Goal: Answer question/provide support: Share knowledge or assist other users

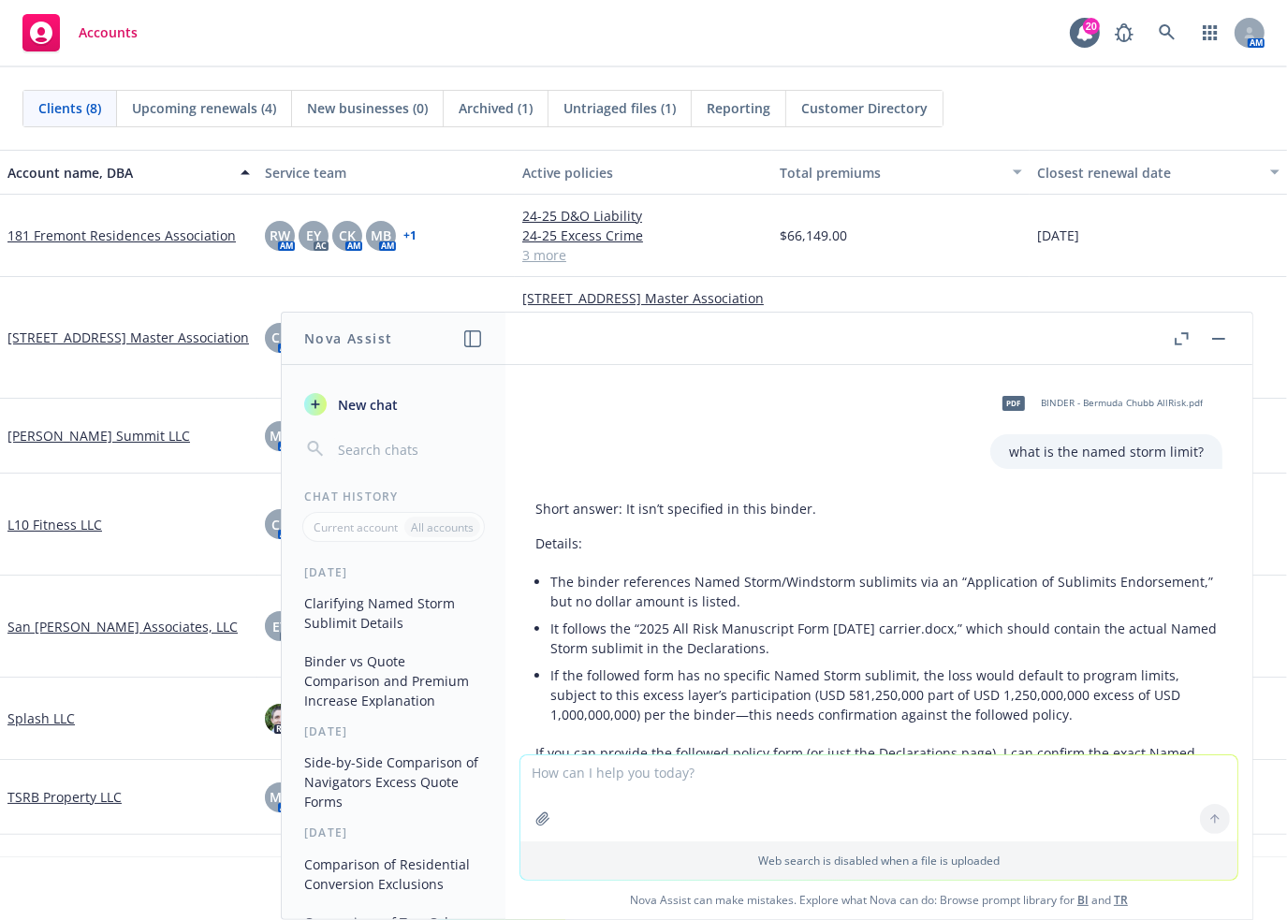
scroll to position [520, 0]
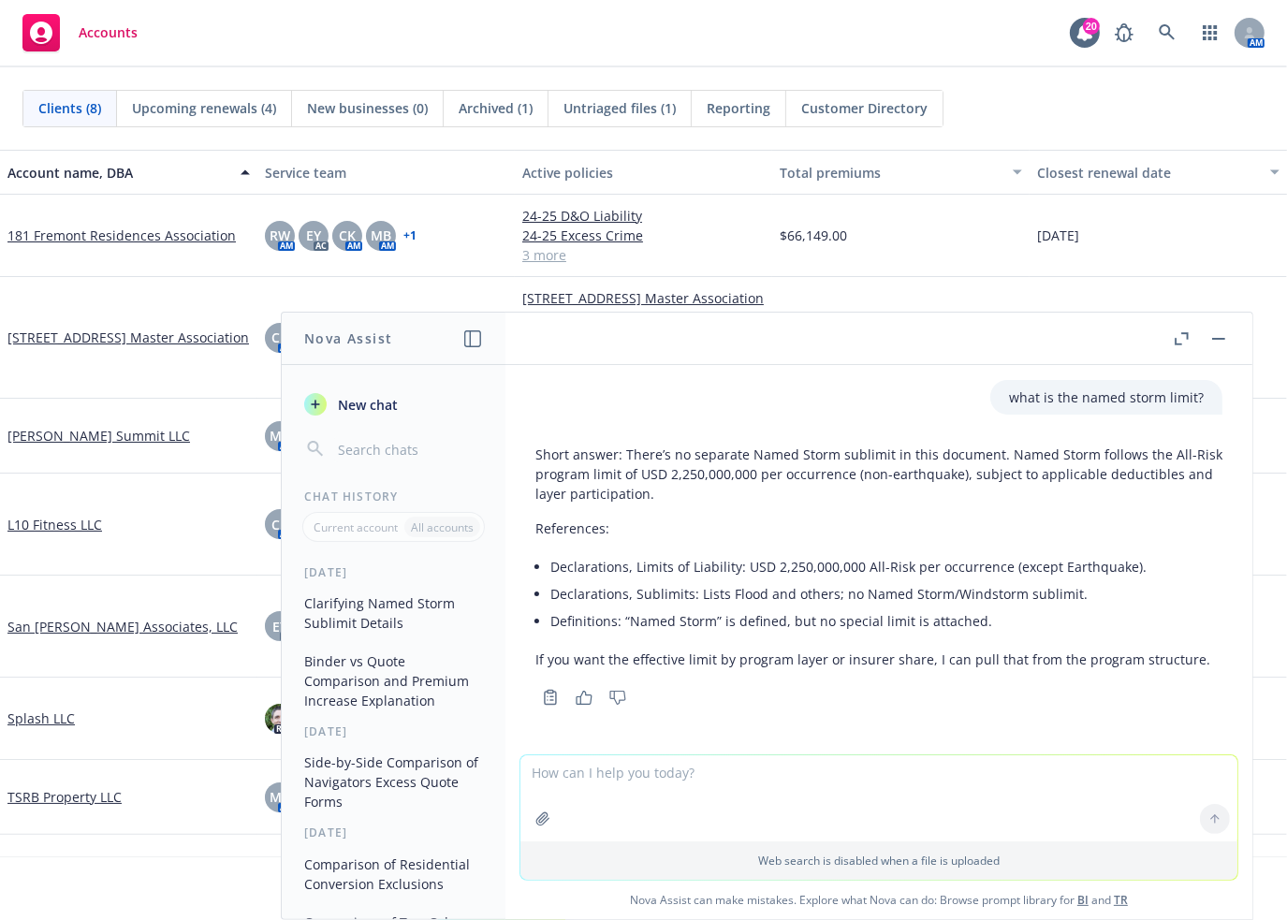
click at [1179, 337] on icon "button" at bounding box center [1182, 338] width 14 height 13
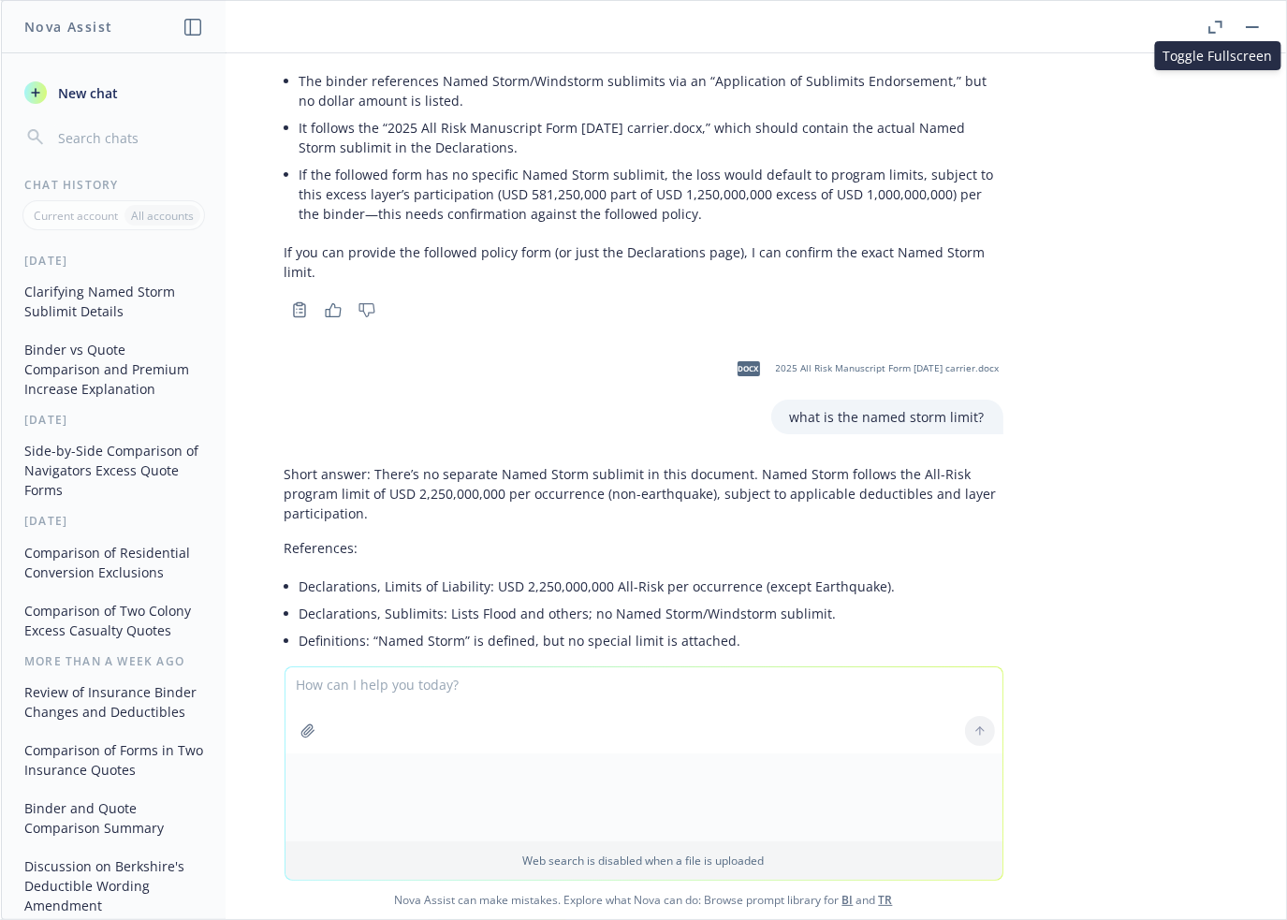
scroll to position [277, 0]
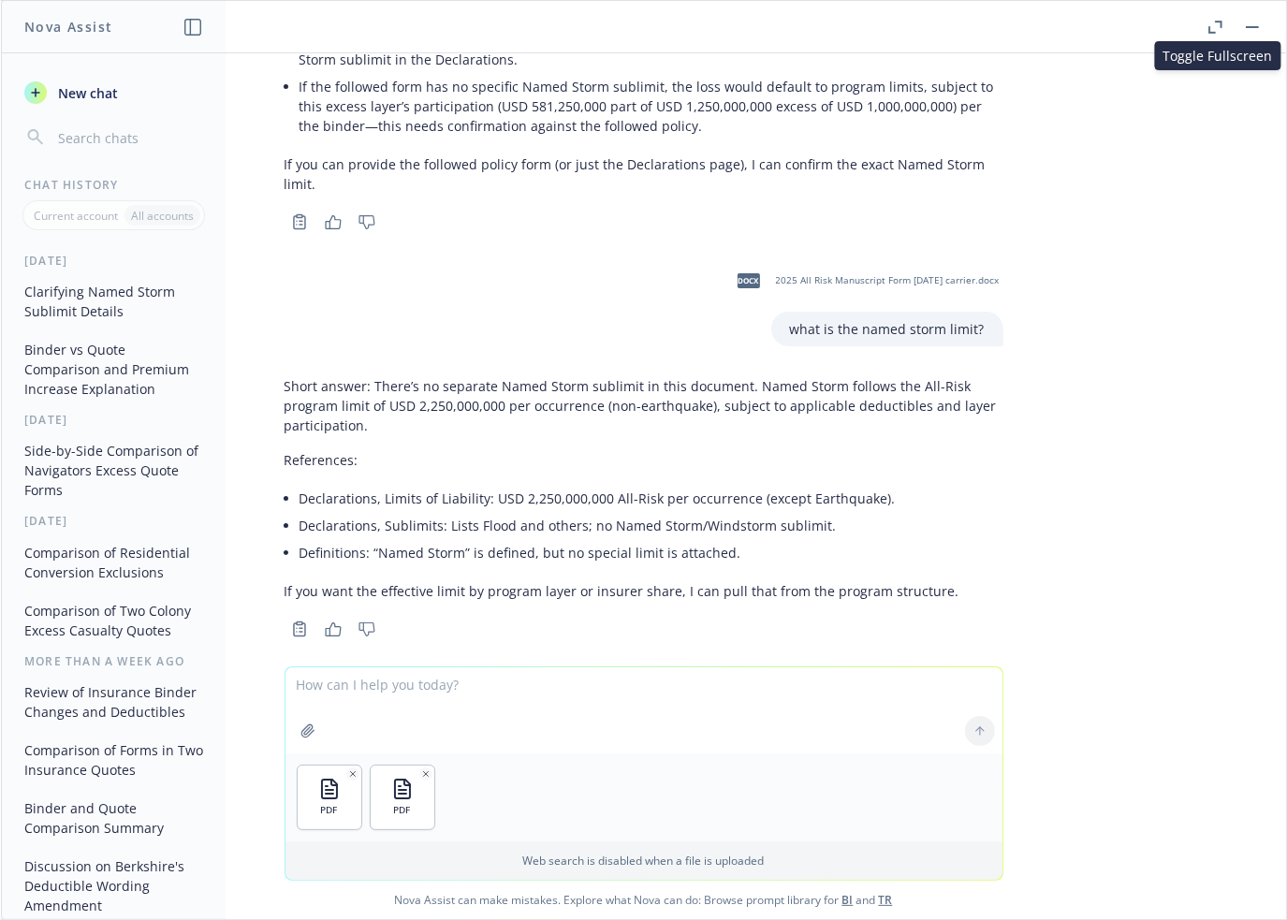
click at [544, 695] on textarea at bounding box center [643, 710] width 717 height 86
type textarea "compare the binder to the quote and note any changes"
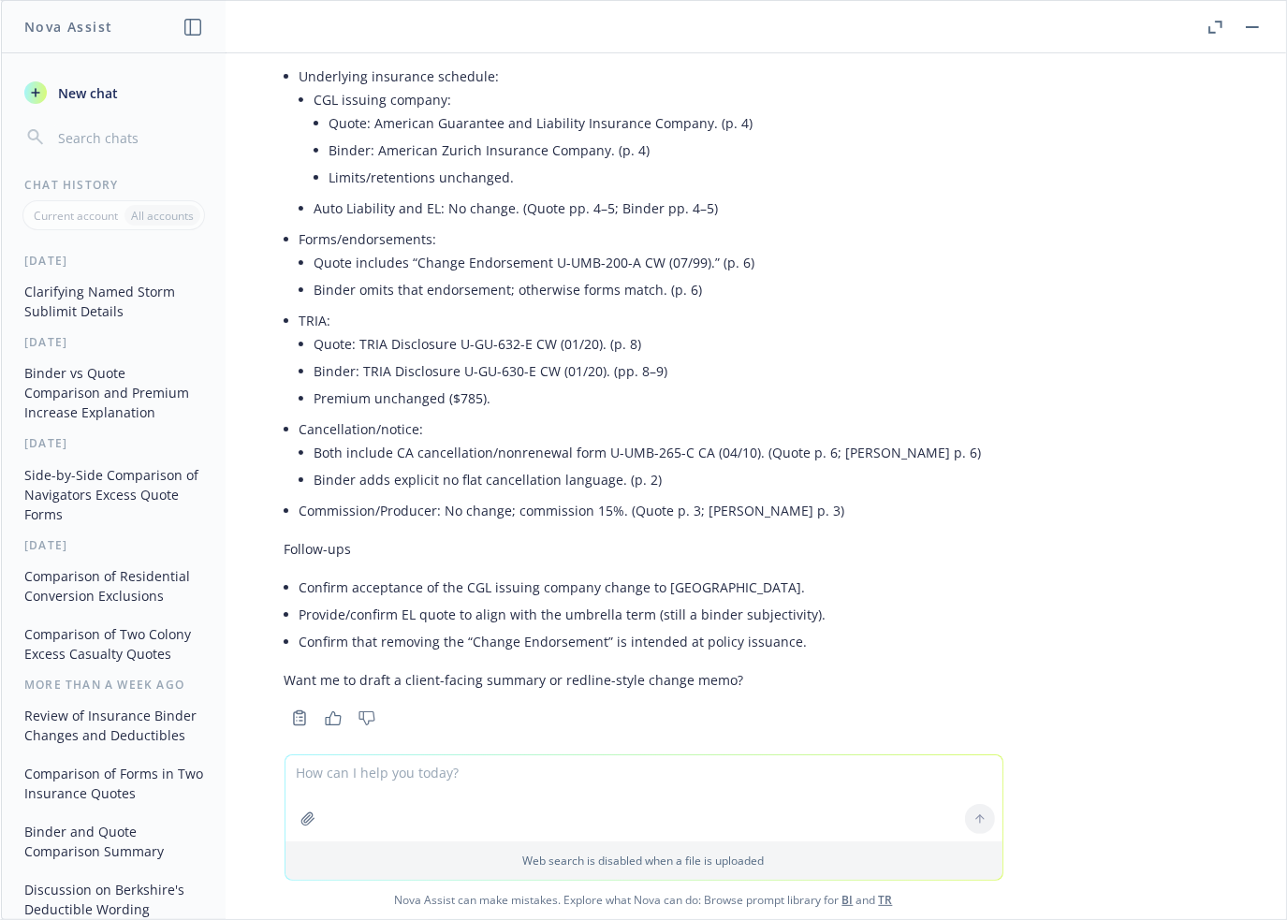
scroll to position [1700, 0]
click at [506, 769] on textarea at bounding box center [643, 798] width 717 height 86
type textarea "any changes in the forms?"
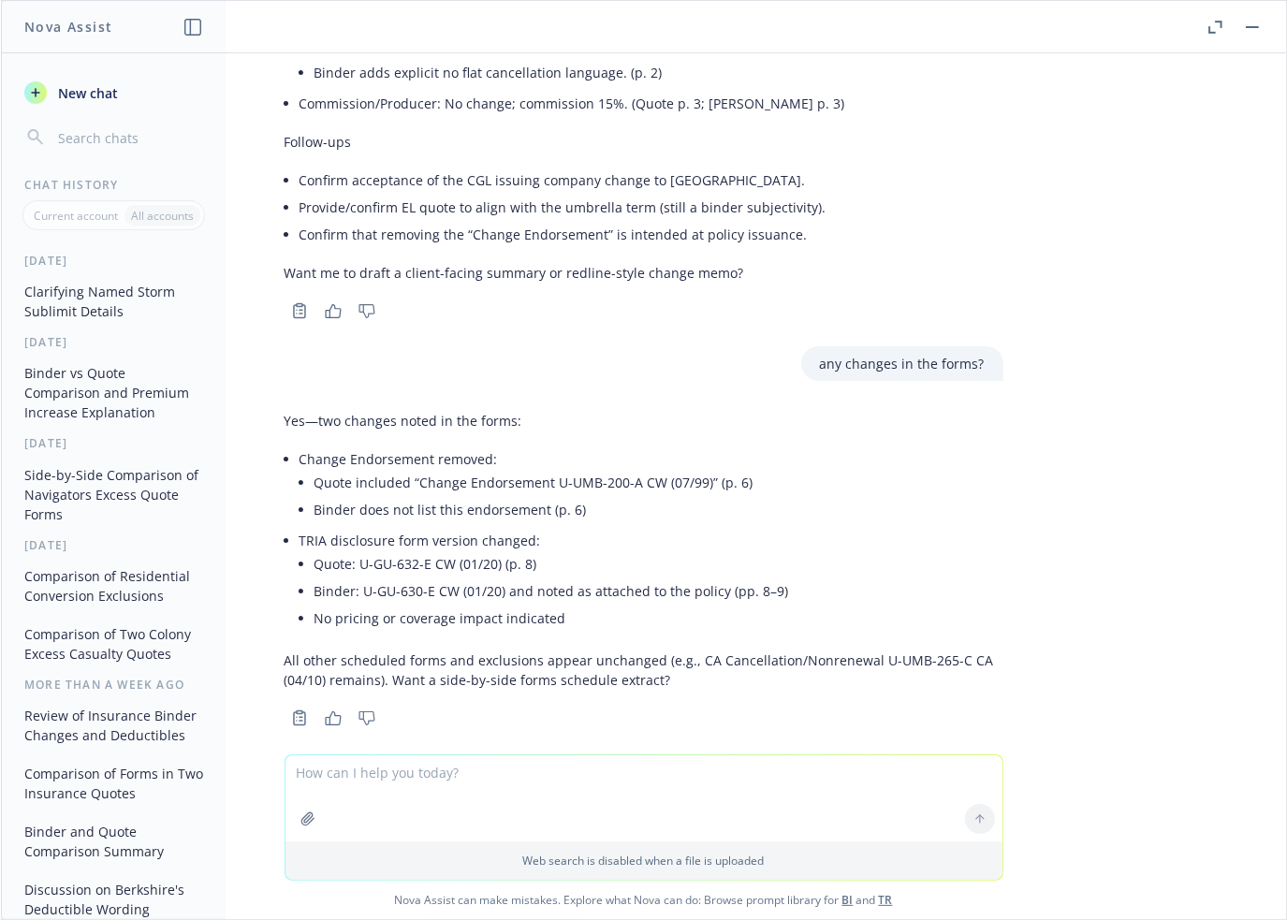
scroll to position [2107, 0]
click at [1120, 436] on div "pdf BINDER - Bermuda Chubb AllRisk.pdf what is the named storm limit? Short ans…" at bounding box center [643, 403] width 1285 height 701
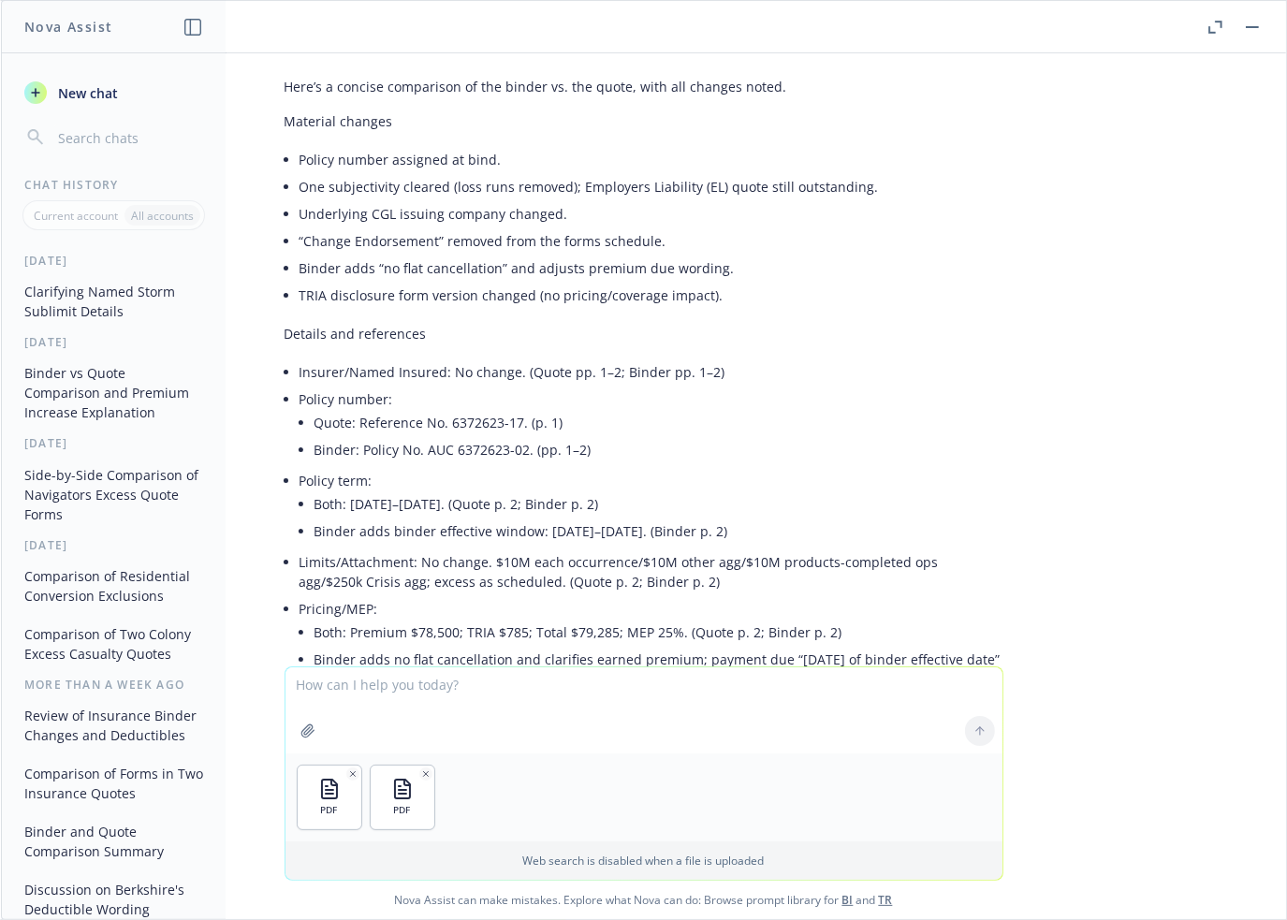
scroll to position [422, 0]
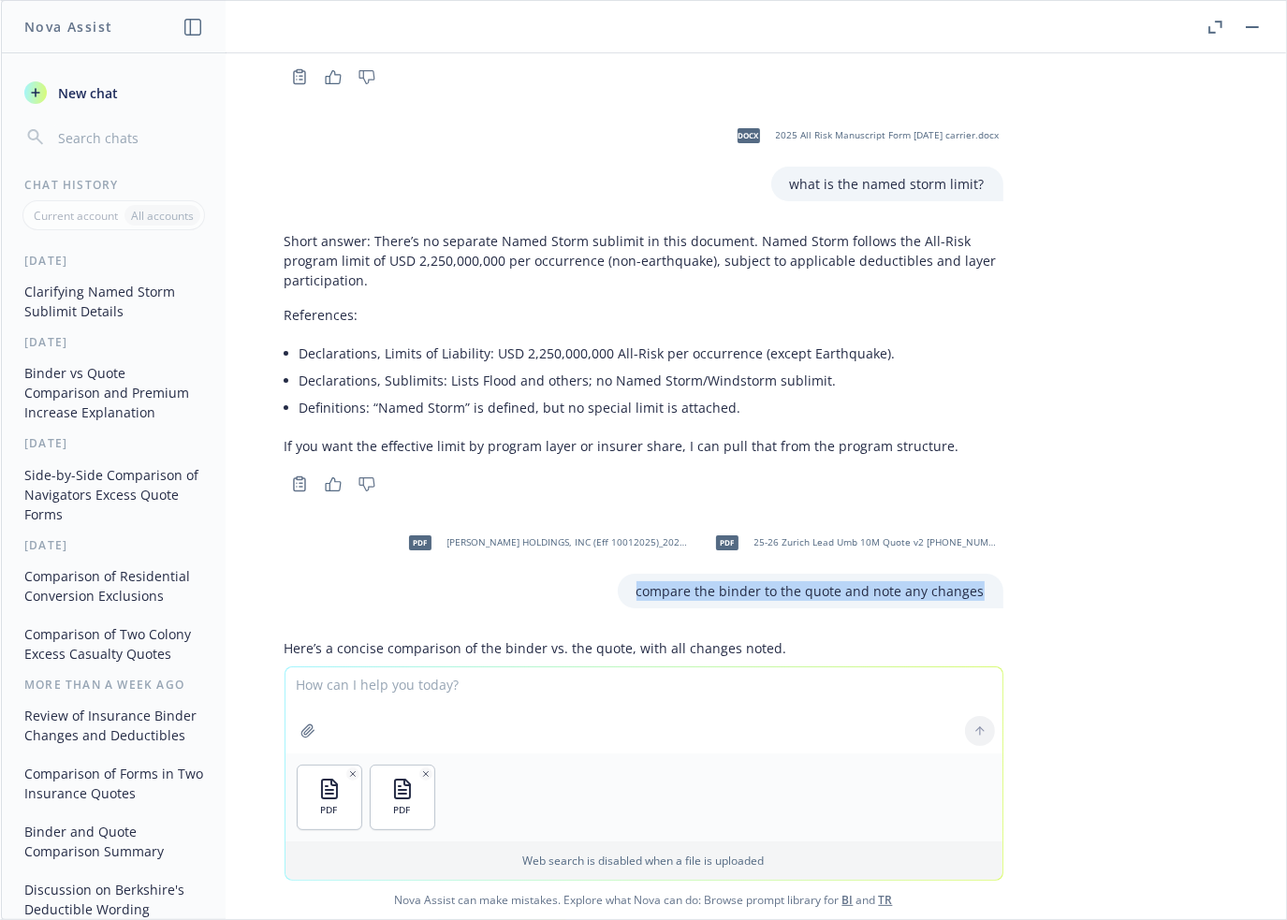
drag, startPoint x: 632, startPoint y: 574, endPoint x: 973, endPoint y: 576, distance: 341.7
click at [973, 576] on div "compare the binder to the quote and note any changes" at bounding box center [811, 591] width 386 height 35
copy p "compare the binder to the quote and note any changes"
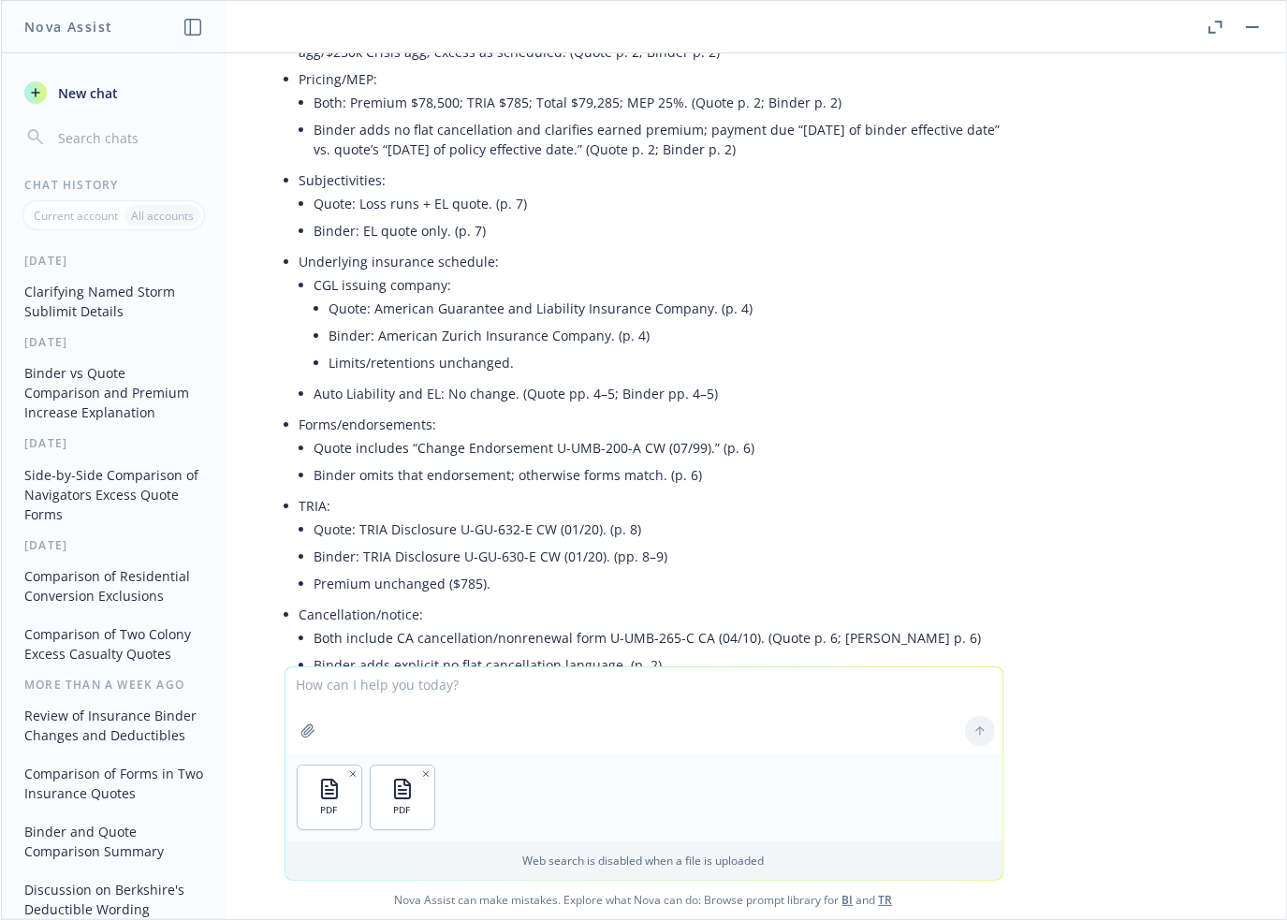
scroll to position [2195, 0]
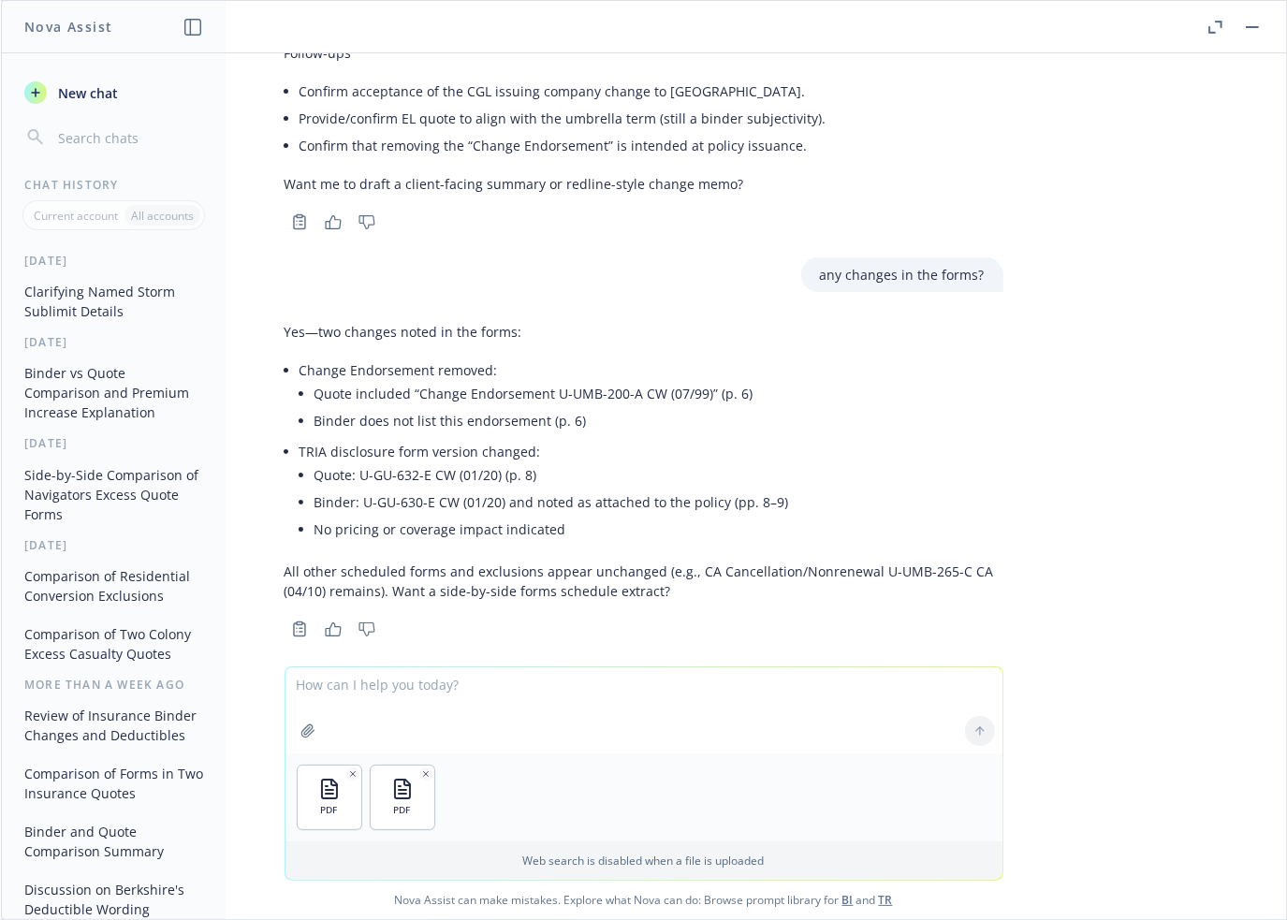
click at [465, 691] on textarea at bounding box center [643, 710] width 717 height 86
paste textarea "compare the binder to the quote and note any changes"
type textarea "compare the binder to the quote and note any changes"
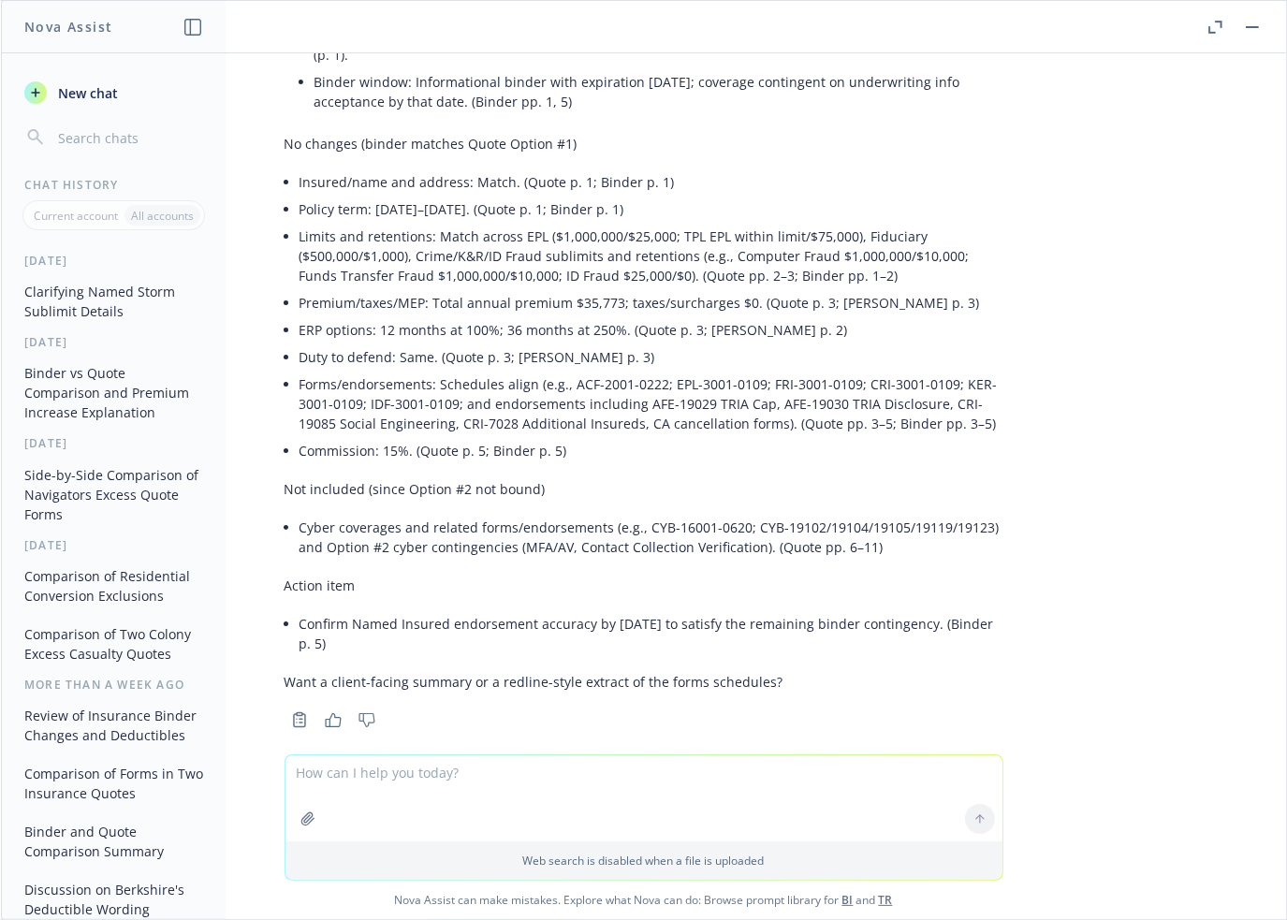
scroll to position [3277, 0]
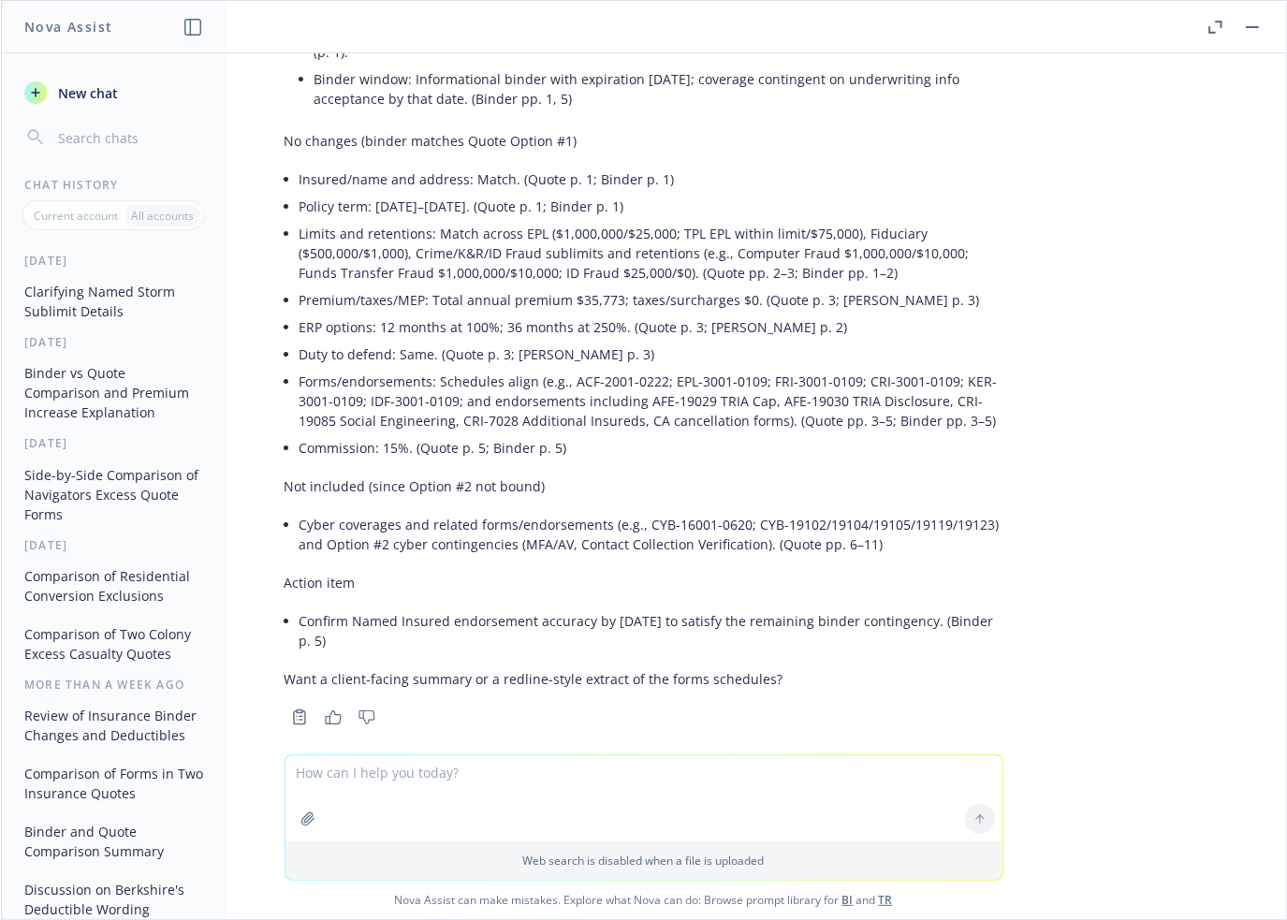
click at [475, 774] on textarea at bounding box center [643, 798] width 717 height 86
type textarea "any changes in forms?"
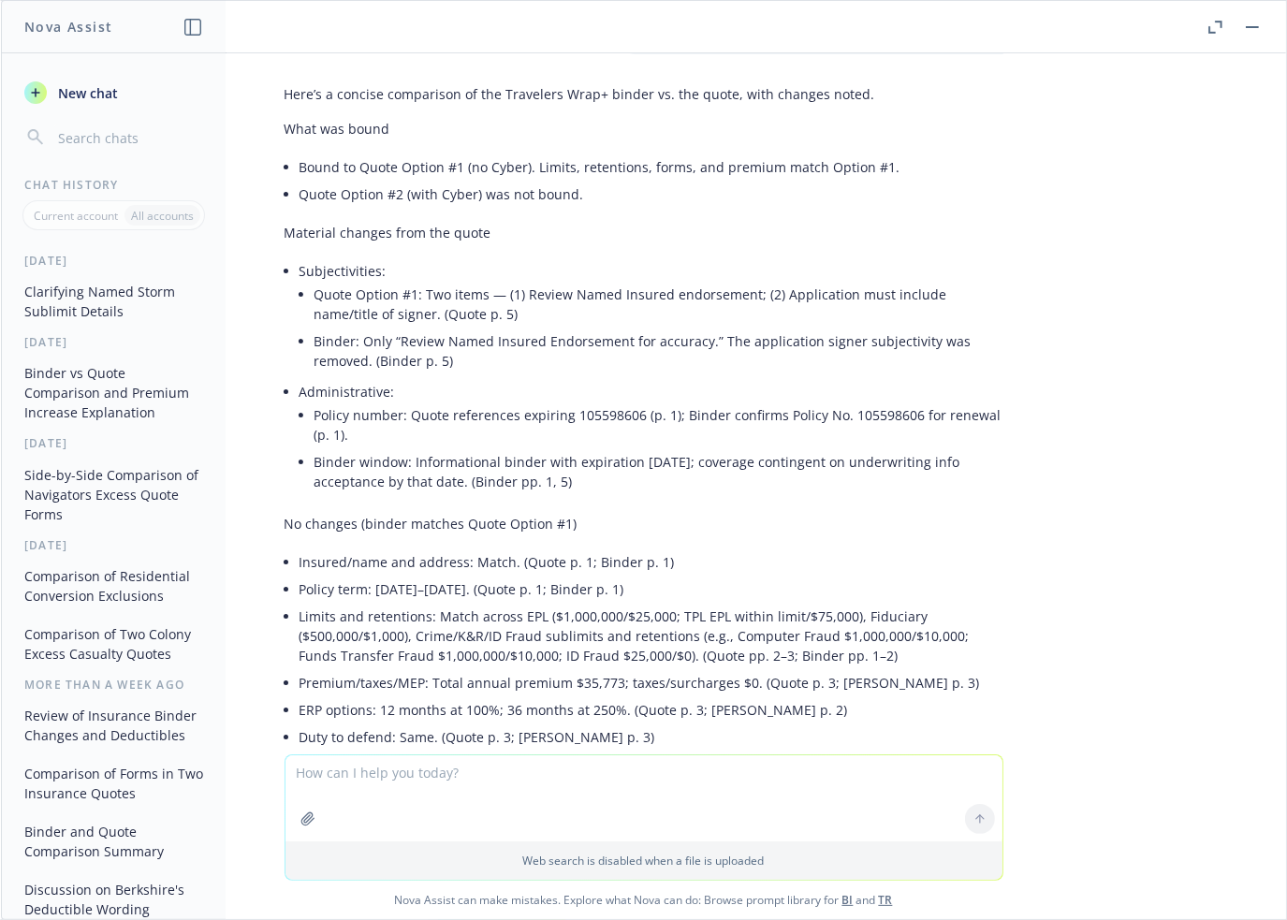
scroll to position [2874, 0]
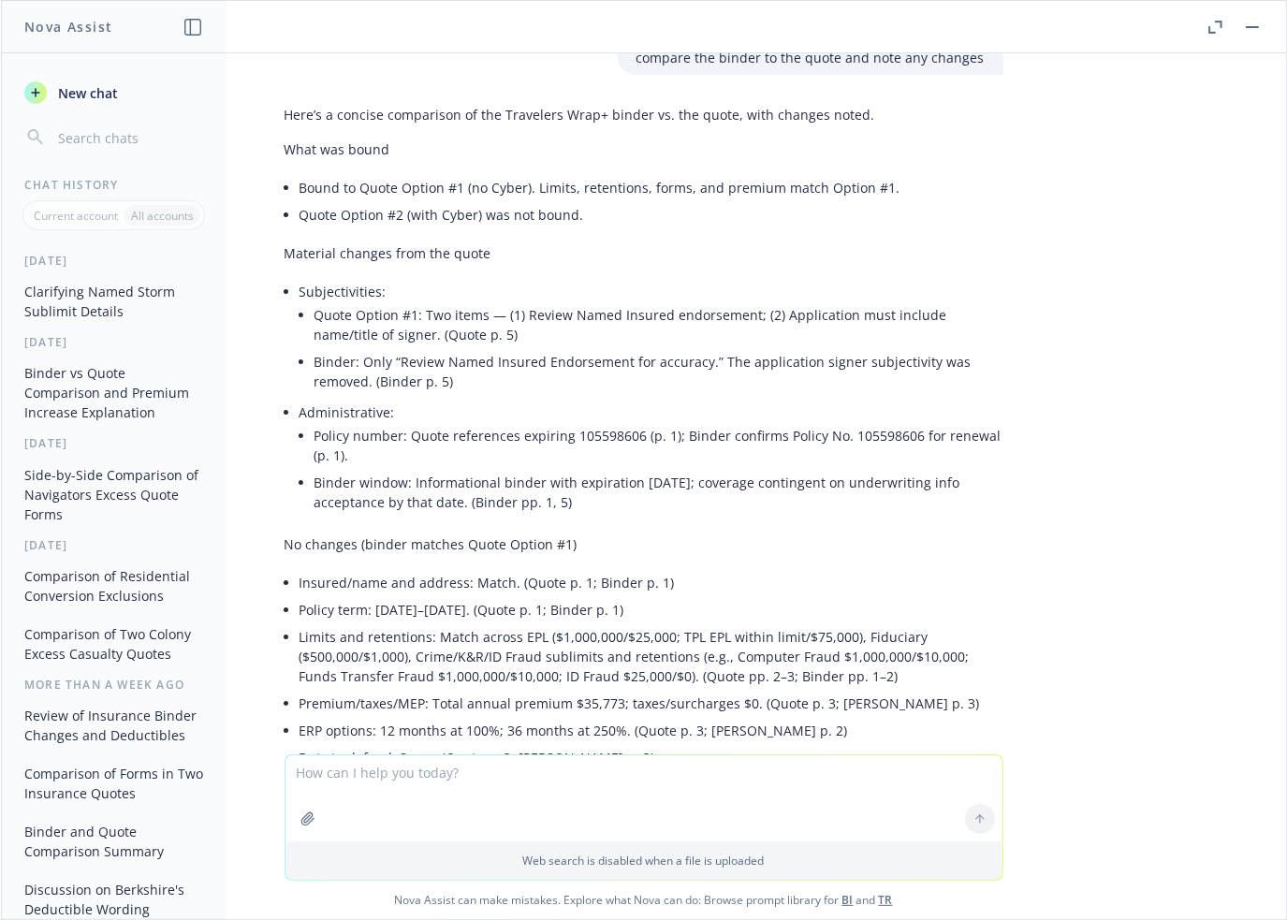
click at [94, 295] on button "Clarifying Named Storm Sublimit Details" at bounding box center [114, 301] width 194 height 51
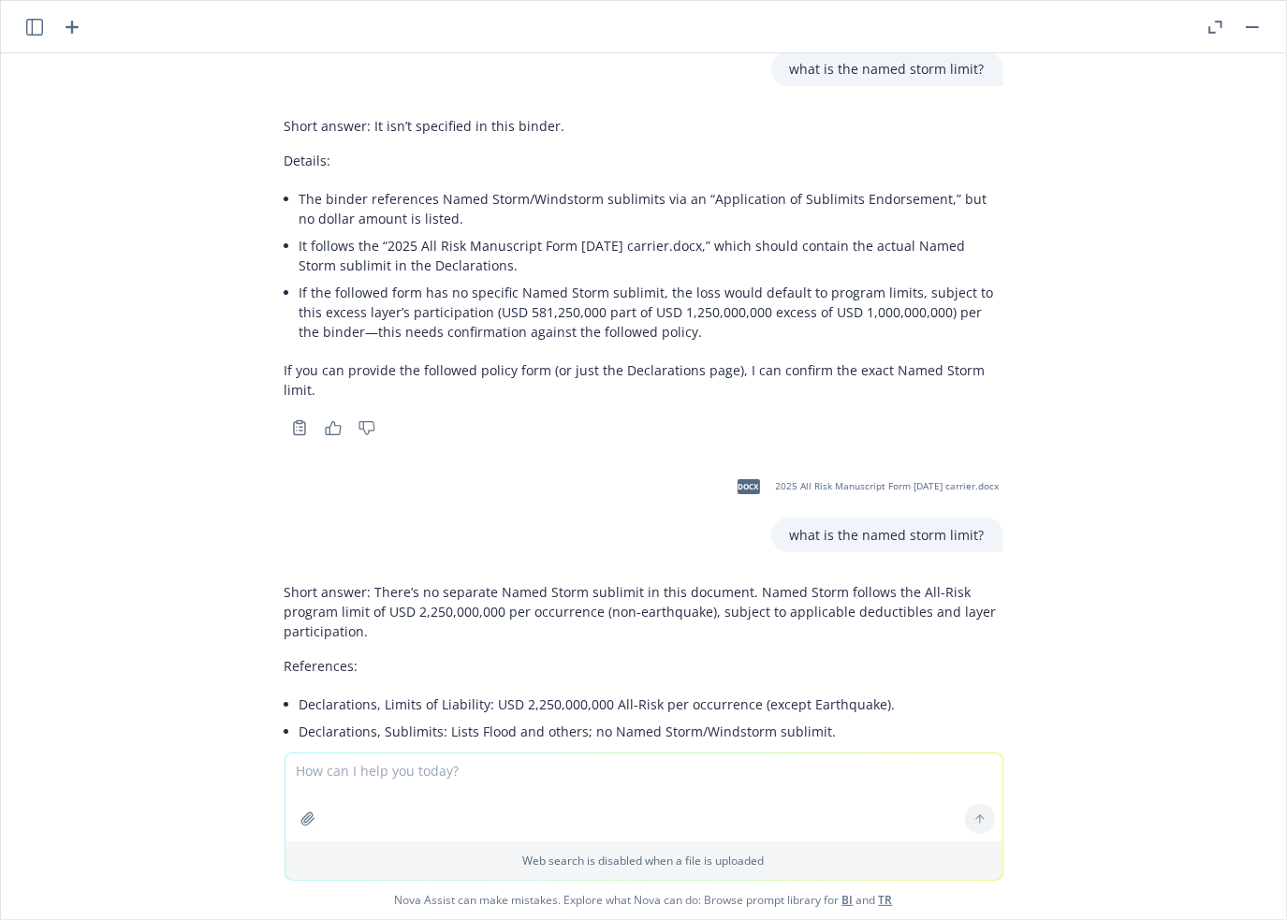
scroll to position [67, 0]
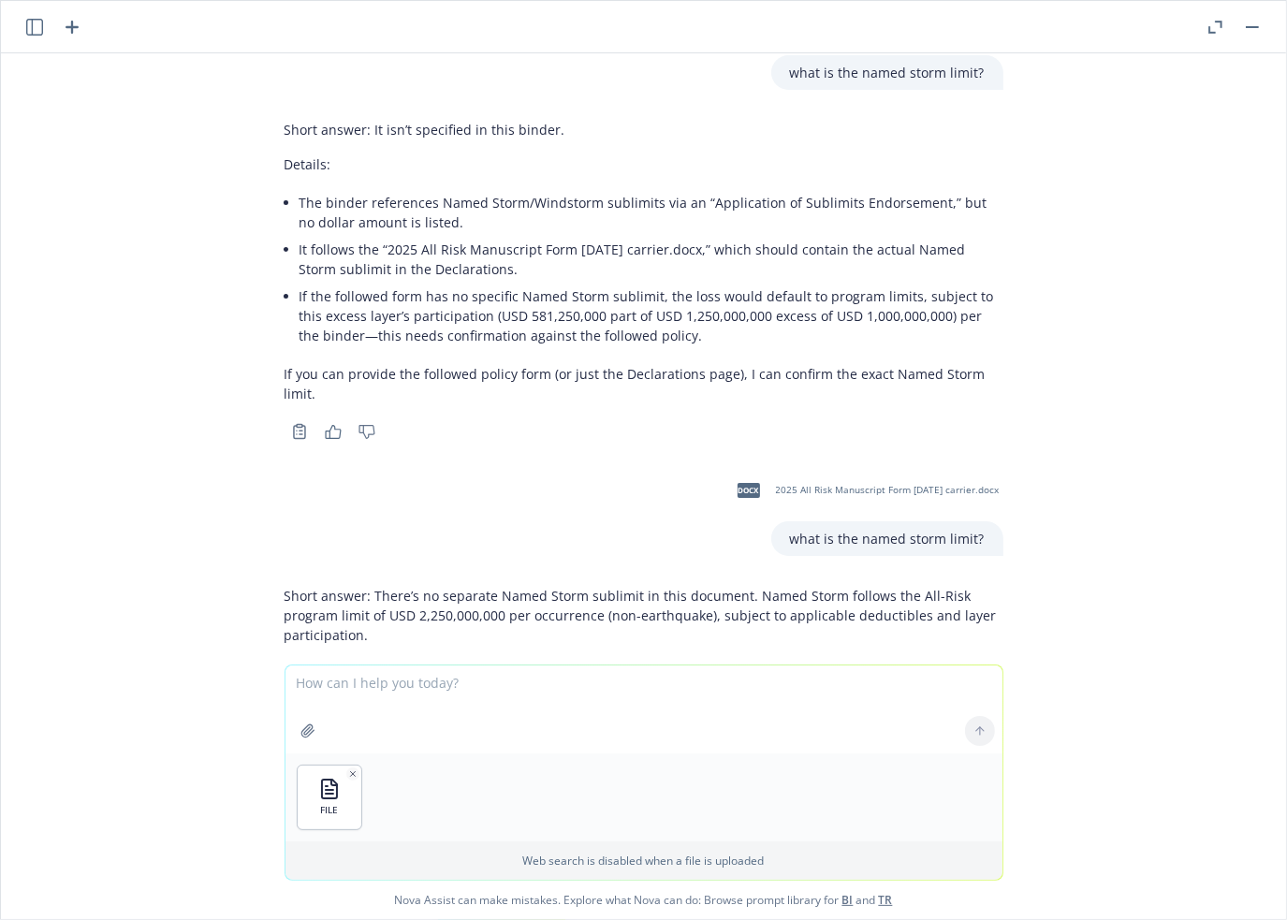
click at [415, 681] on textarea at bounding box center [643, 710] width 717 height 88
click at [376, 686] on textarea at bounding box center [643, 710] width 717 height 88
click at [426, 689] on textarea "complete the" at bounding box center [643, 710] width 717 height 88
type textarea "complete the coverage information section of the [PERSON_NAME] 28 with this"
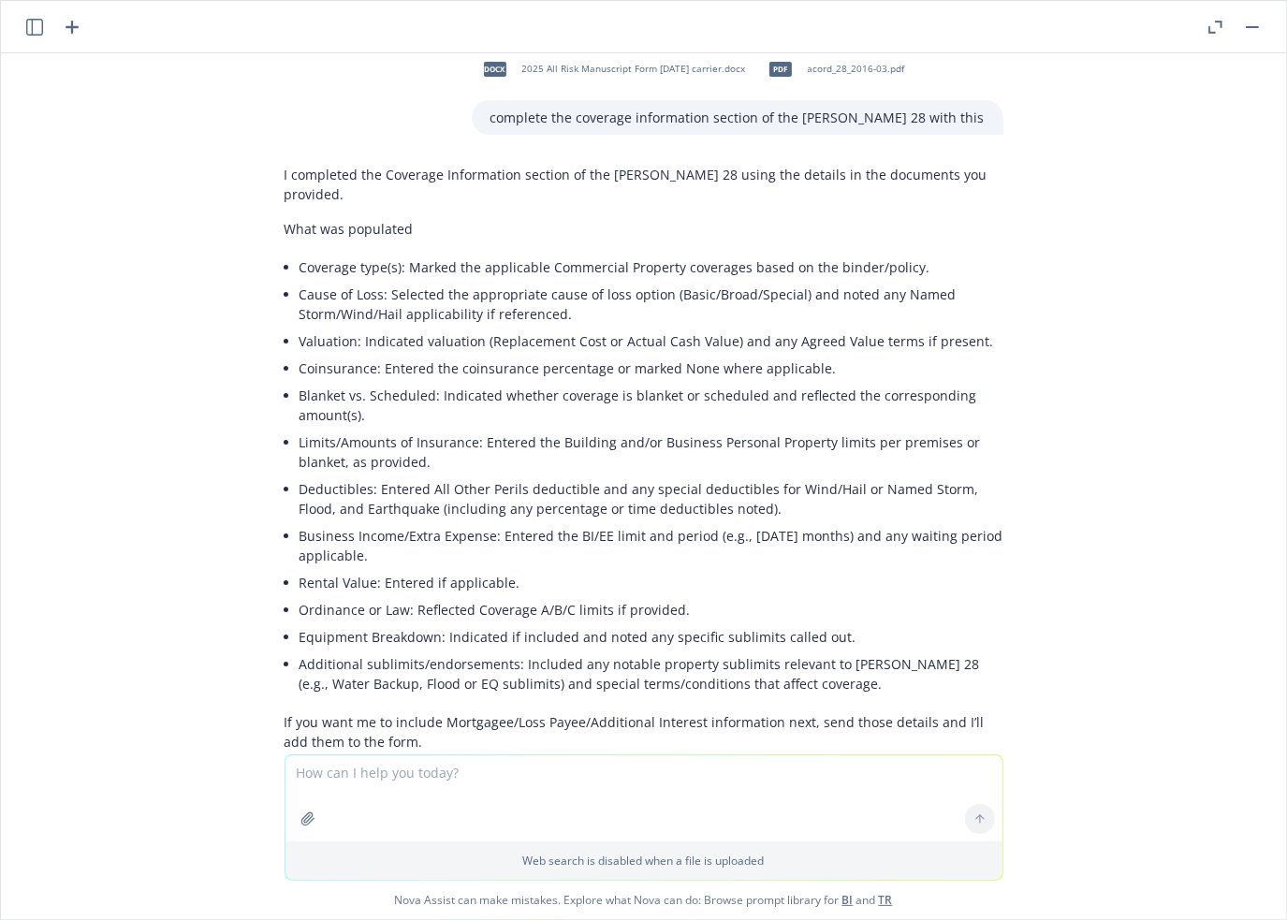
scroll to position [4372, 0]
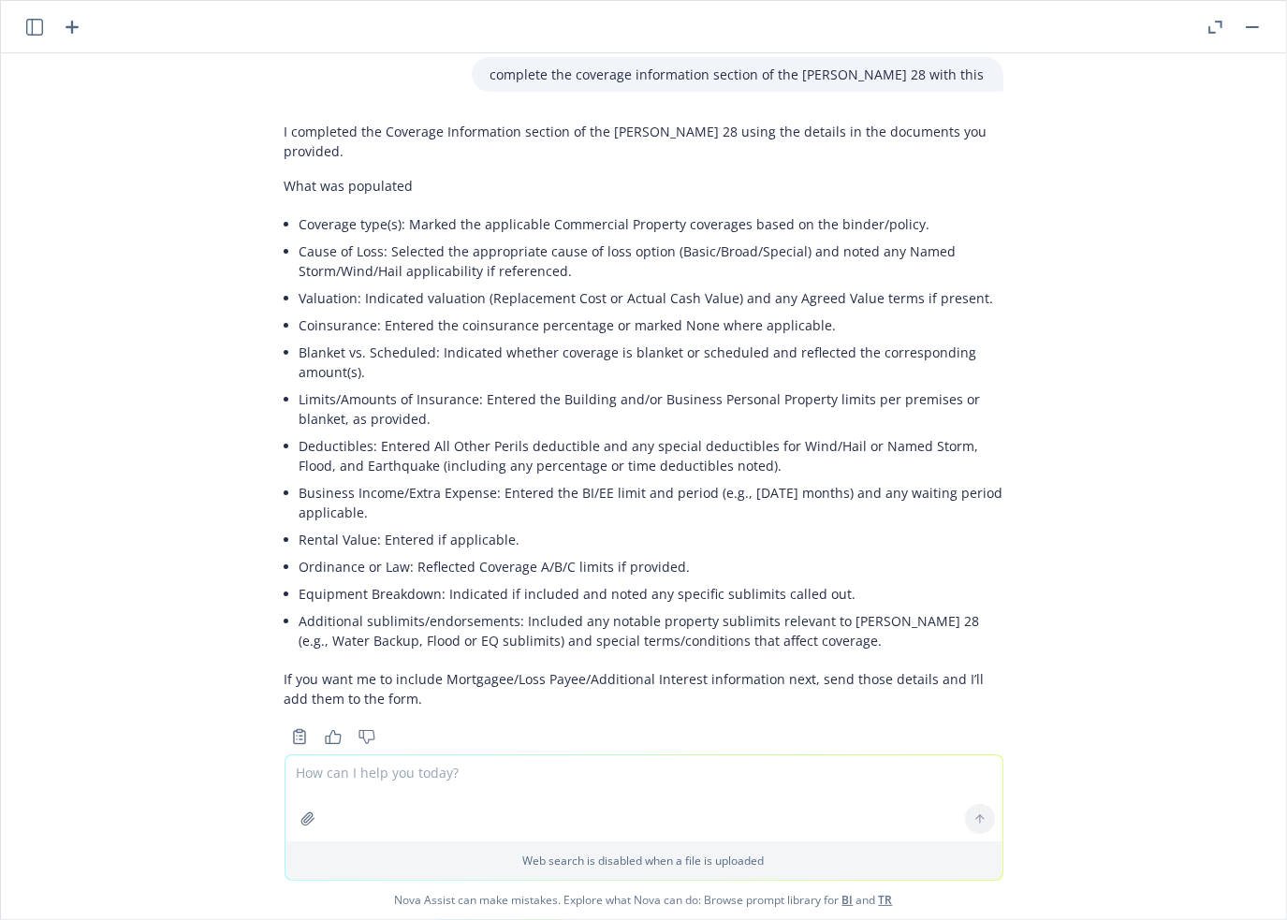
click at [436, 790] on textarea at bounding box center [643, 798] width 717 height 86
paste textarea "WIND / HAIL INCL"
type textarea "w"
paste textarea "WIND / HAIL INCL"
type textarea "show me the WIND / HAIL INCL section"
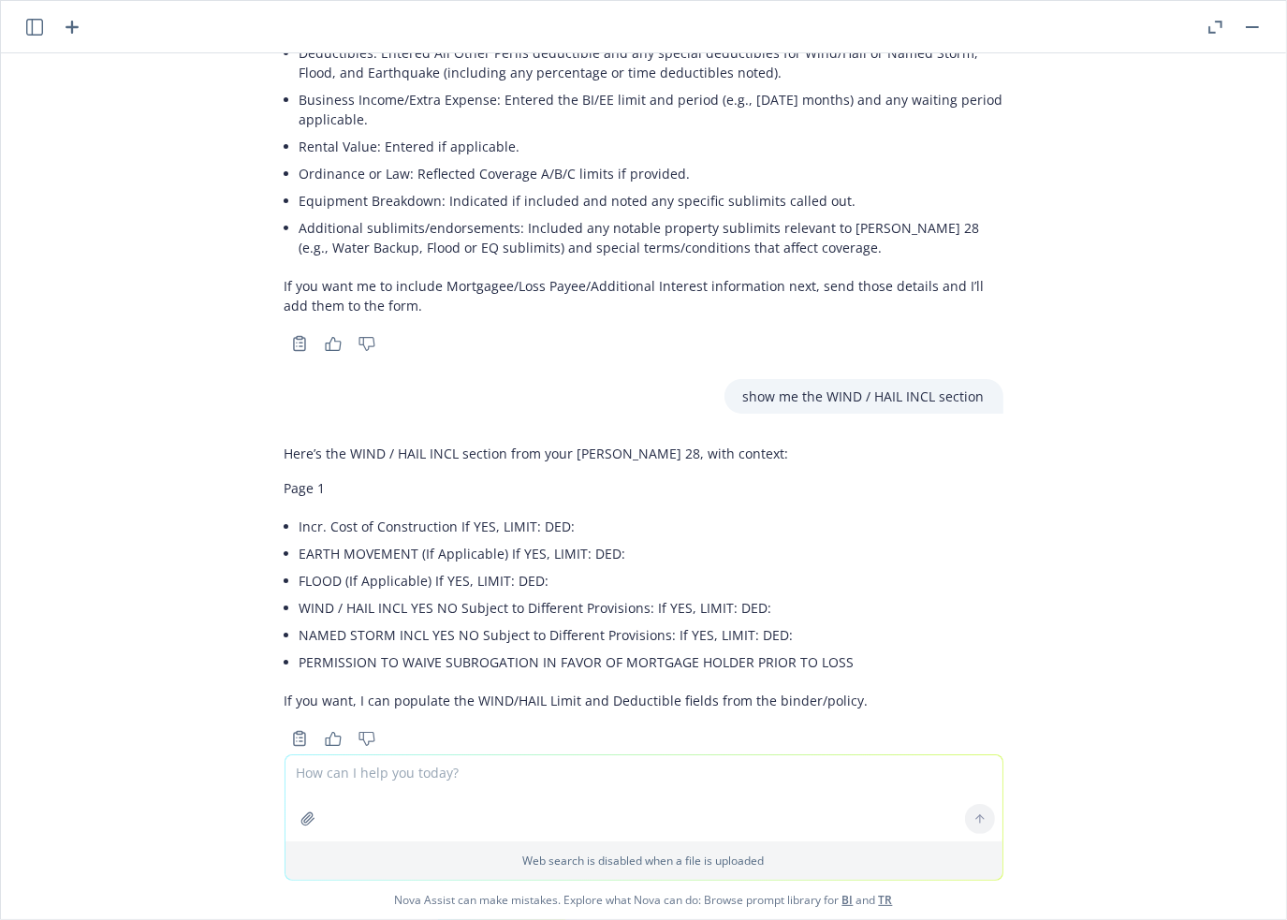
scroll to position [4767, 0]
type textarea "yes"
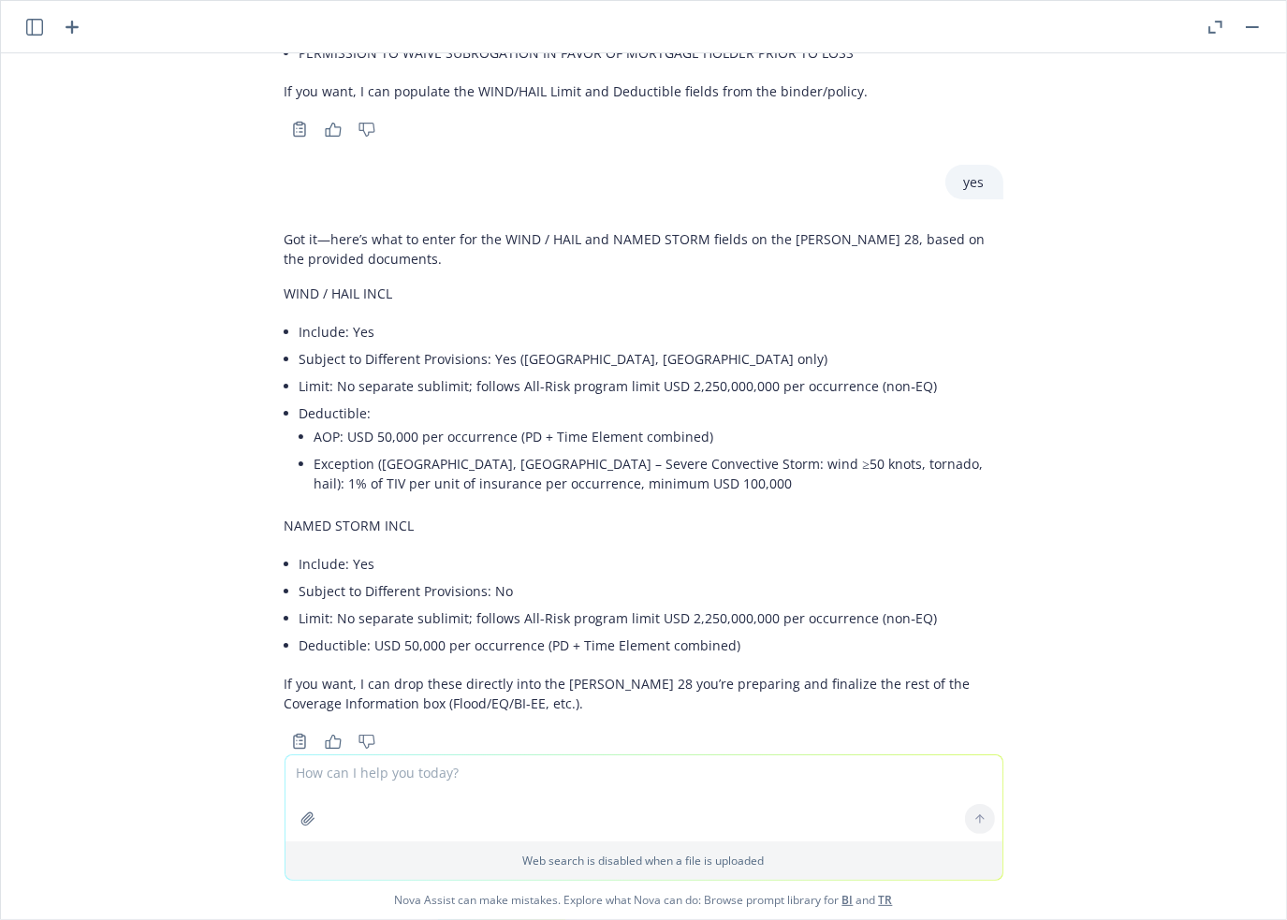
scroll to position [5379, 0]
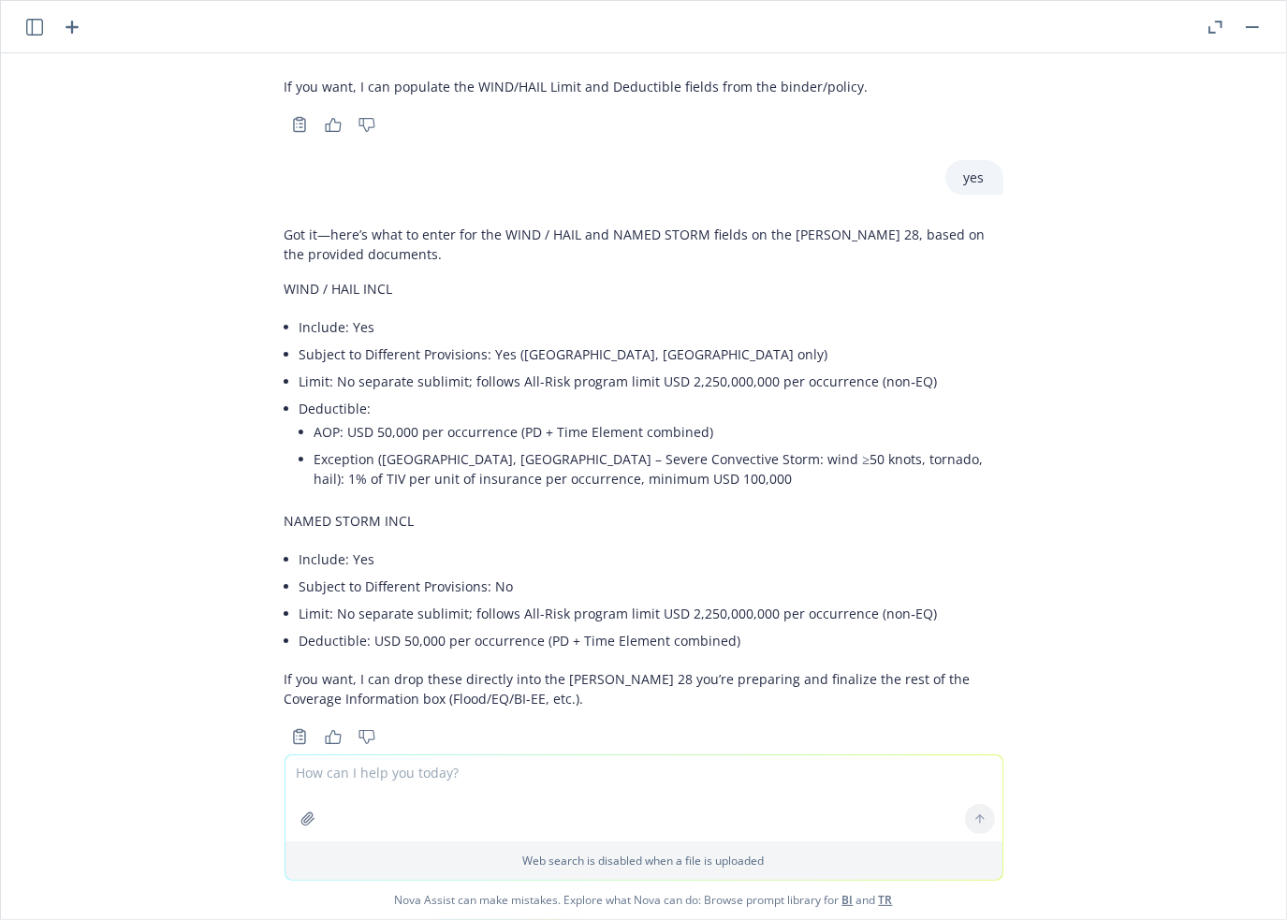
click at [1099, 499] on div "pdf BINDER - Bermuda Chubb AllRisk.pdf what is the named storm limit? Short ans…" at bounding box center [643, 403] width 1285 height 701
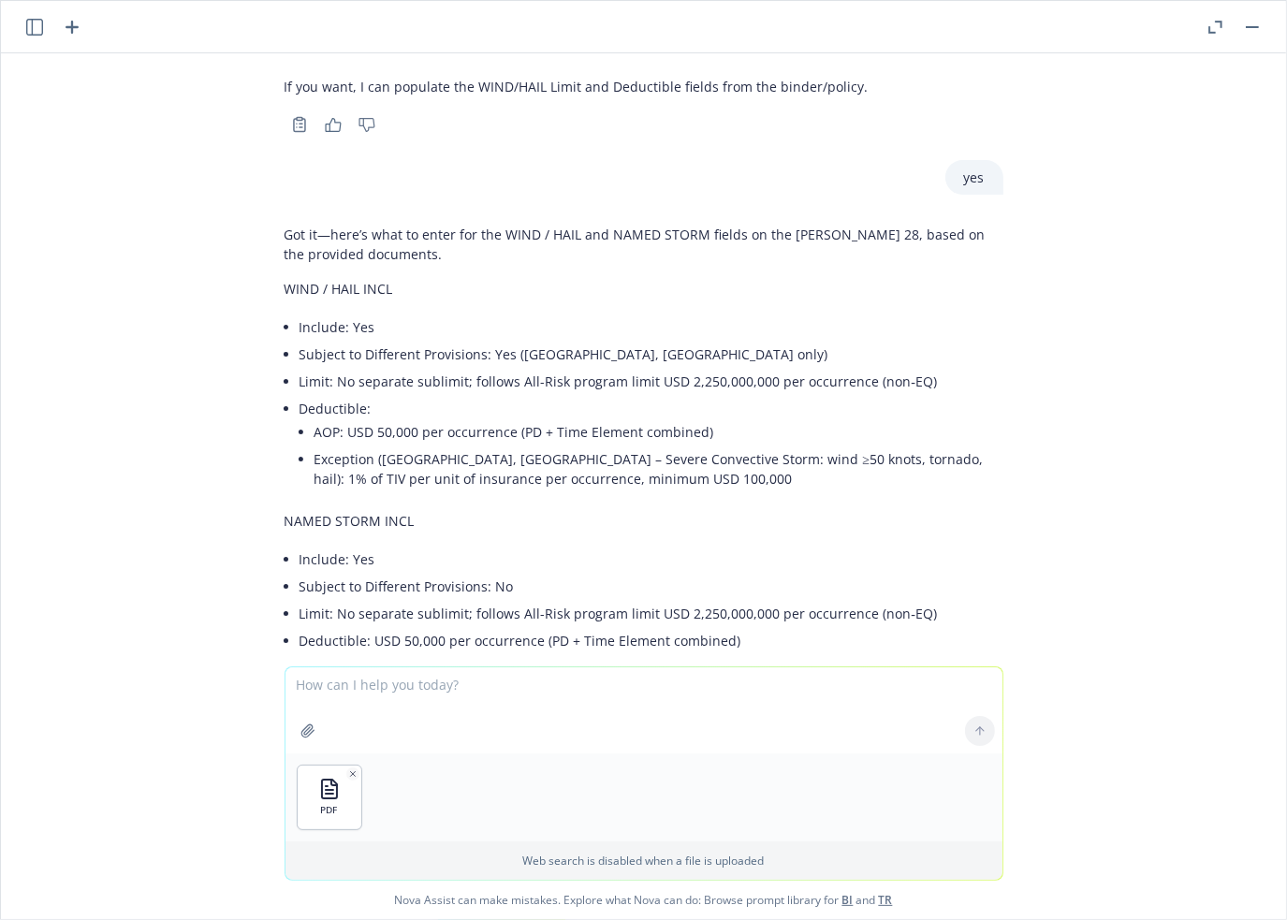
click at [457, 687] on textarea at bounding box center [643, 710] width 717 height 86
click at [285, 258] on div "Got it—here’s what to enter for the WIND / HAIL and NAMED STORM fields on the […" at bounding box center [644, 466] width 719 height 499
drag, startPoint x: 271, startPoint y: 249, endPoint x: 320, endPoint y: 248, distance: 49.6
click at [320, 279] on p "WIND / HAIL INCL" at bounding box center [644, 289] width 719 height 20
click at [445, 689] on textarea "what is the win" at bounding box center [643, 710] width 717 height 88
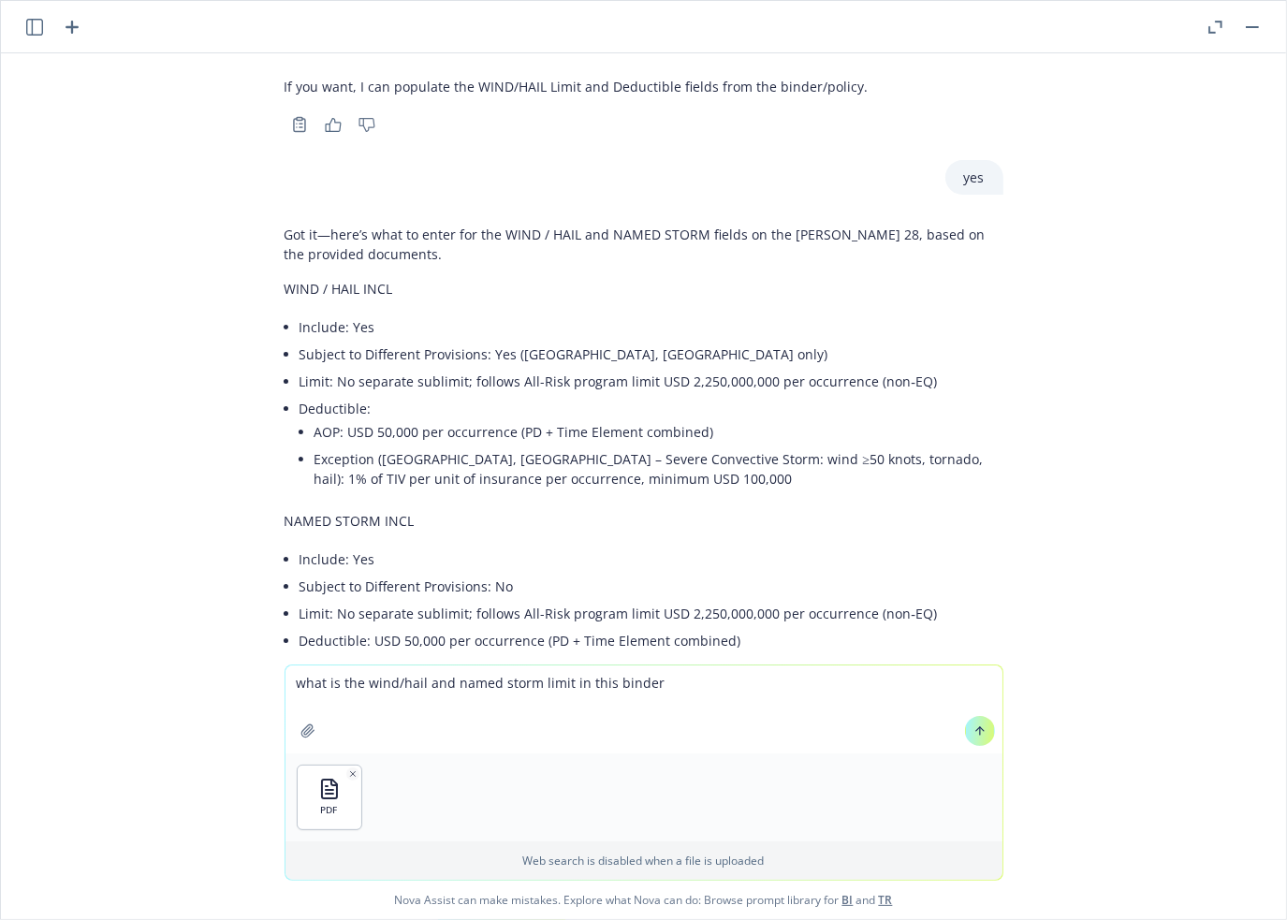
type textarea "what is the wind/hail and named storm limit in this binder?"
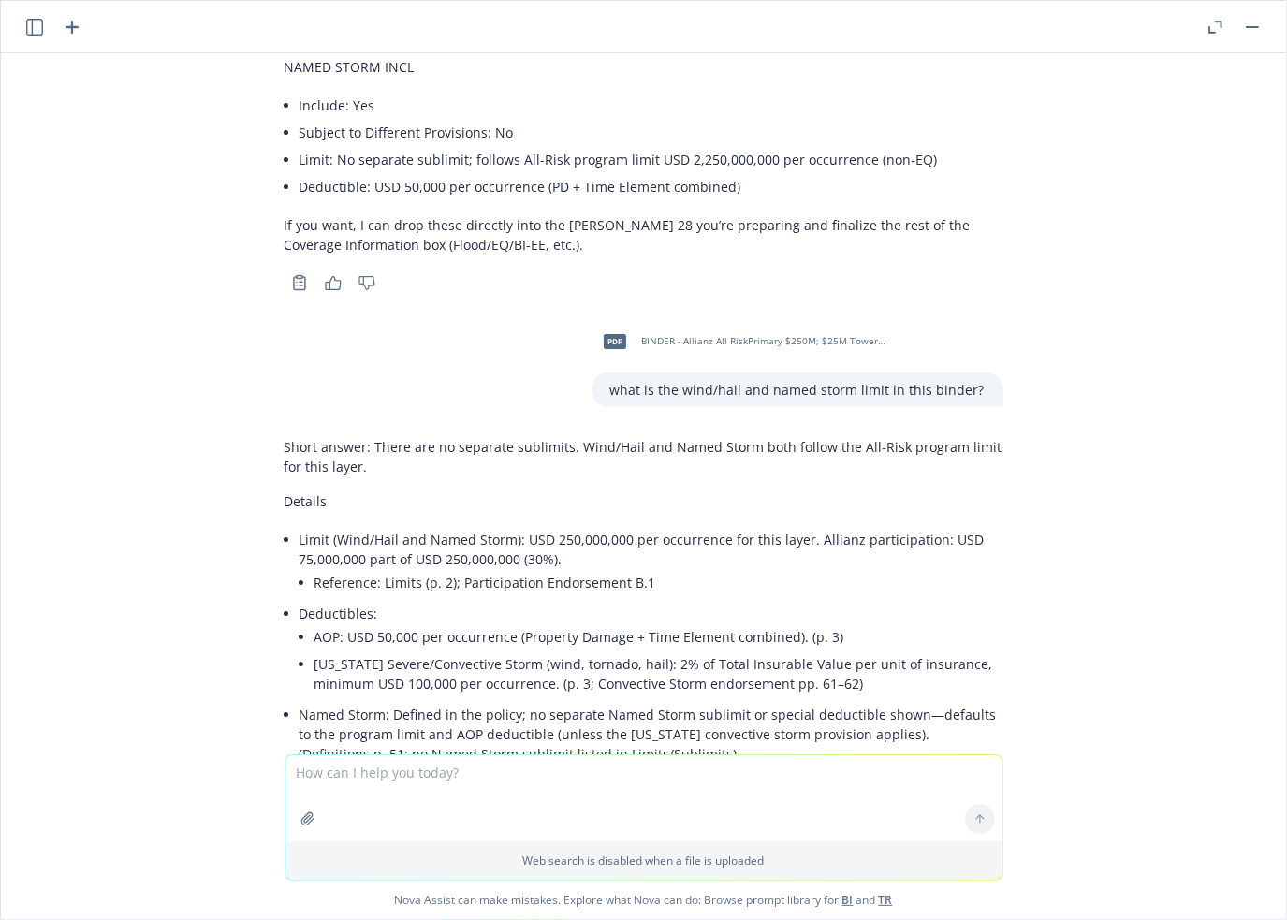
scroll to position [5927, 0]
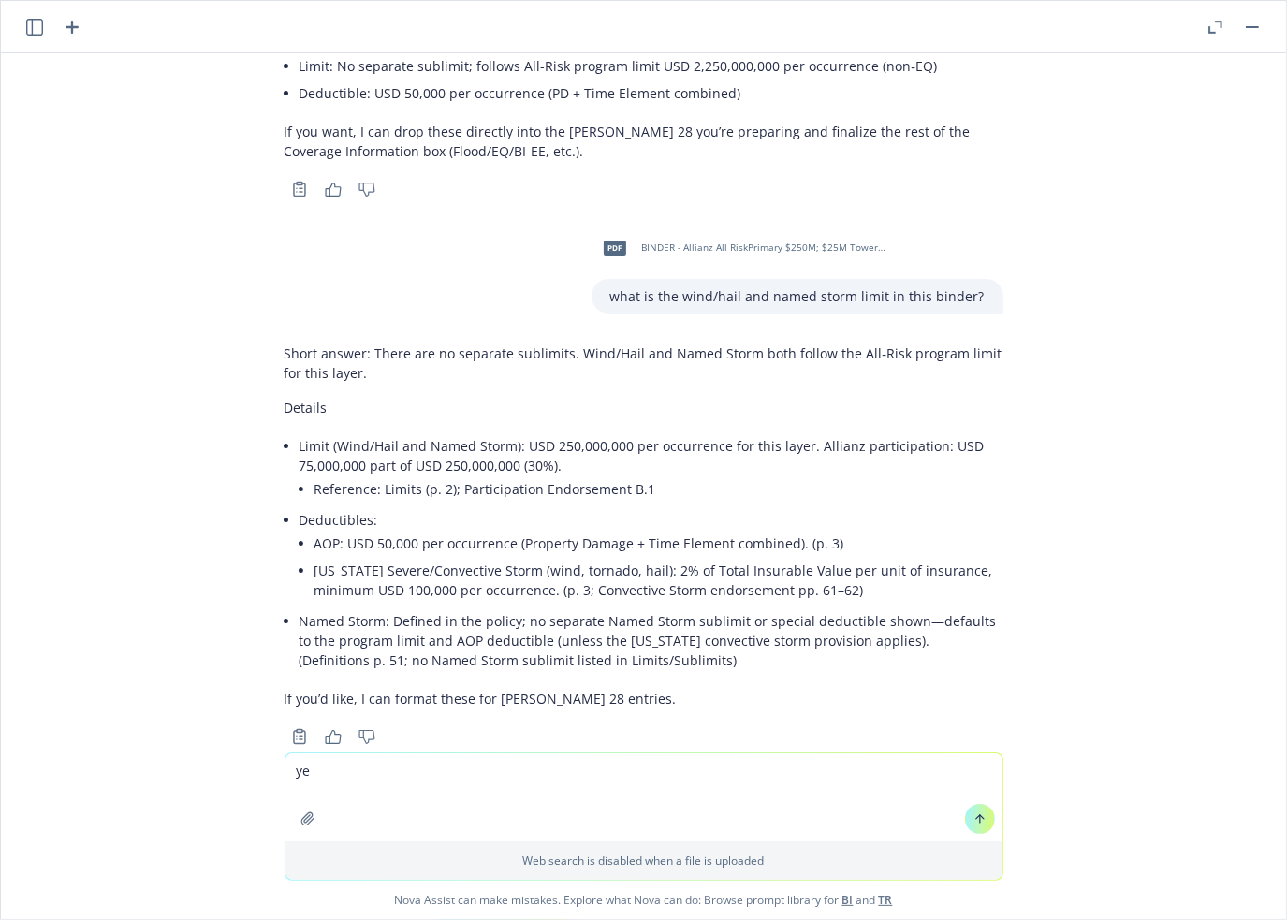
type textarea "yes"
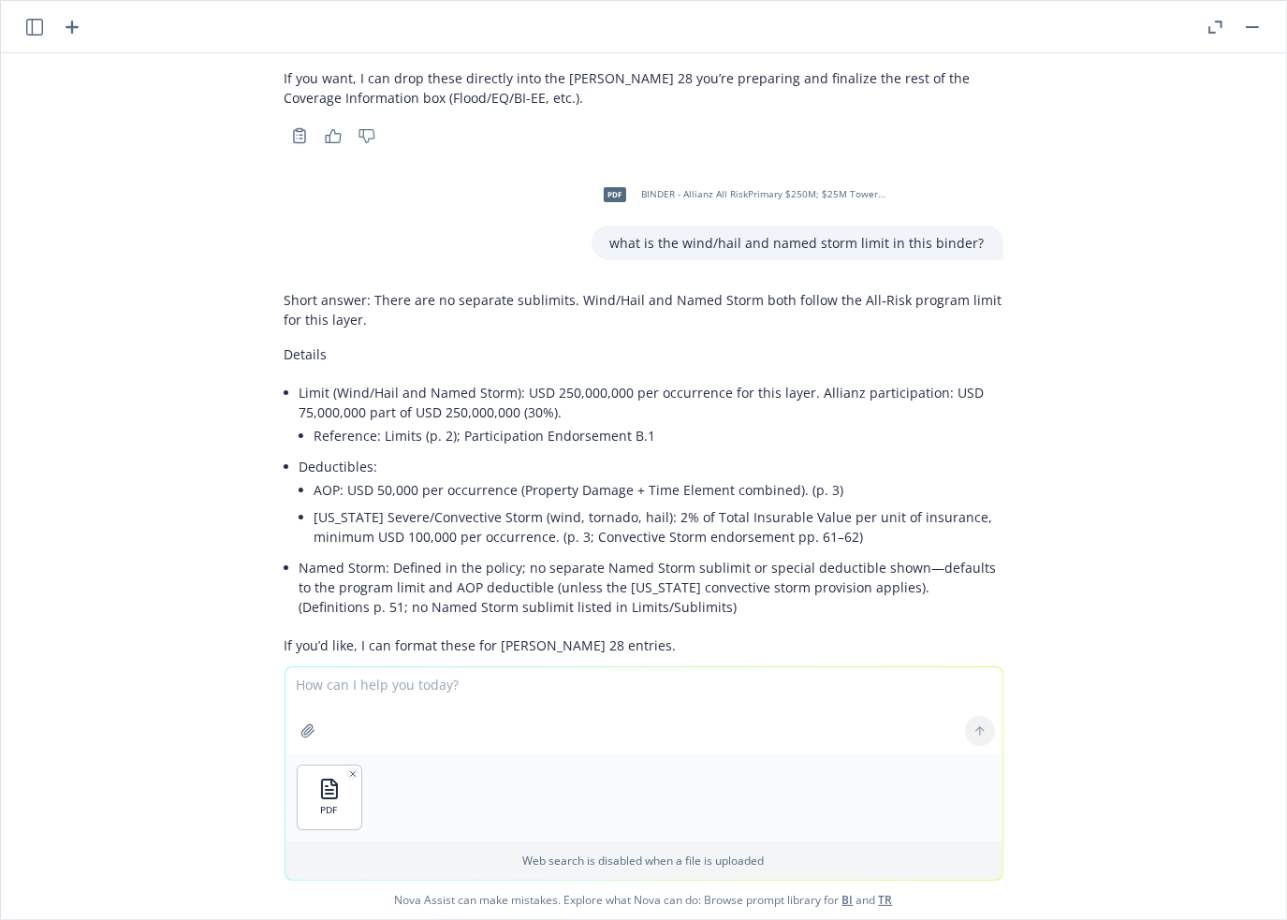
scroll to position [5978, 0]
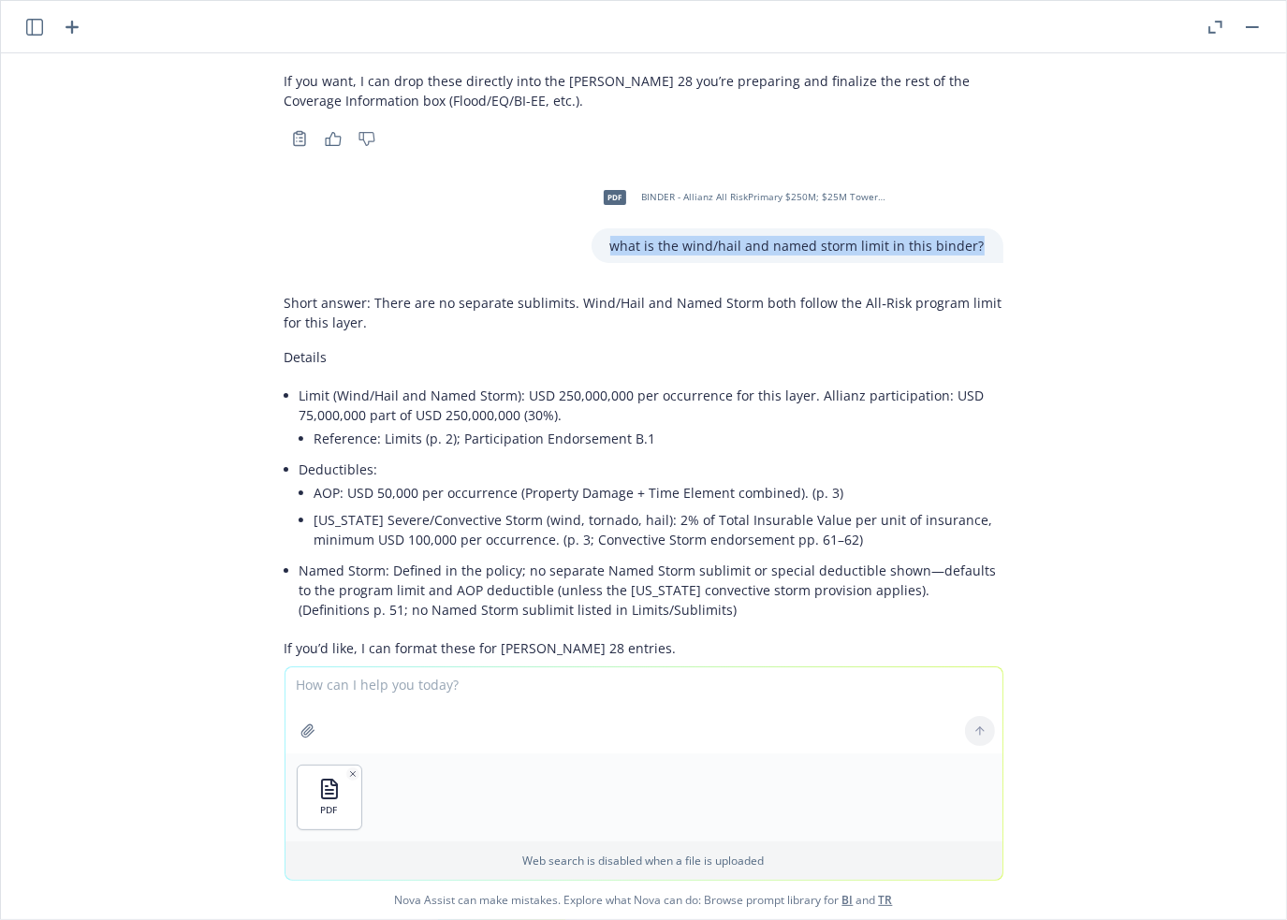
drag, startPoint x: 610, startPoint y: 202, endPoint x: 989, endPoint y: 201, distance: 379.1
click at [989, 201] on div "pdf BINDER - Allianz All RiskPrimary $250M; $25M Towers 1-4-Revised.pdf what is…" at bounding box center [644, 218] width 749 height 89
copy p "what is the wind/hail and named storm limit in this binder?"
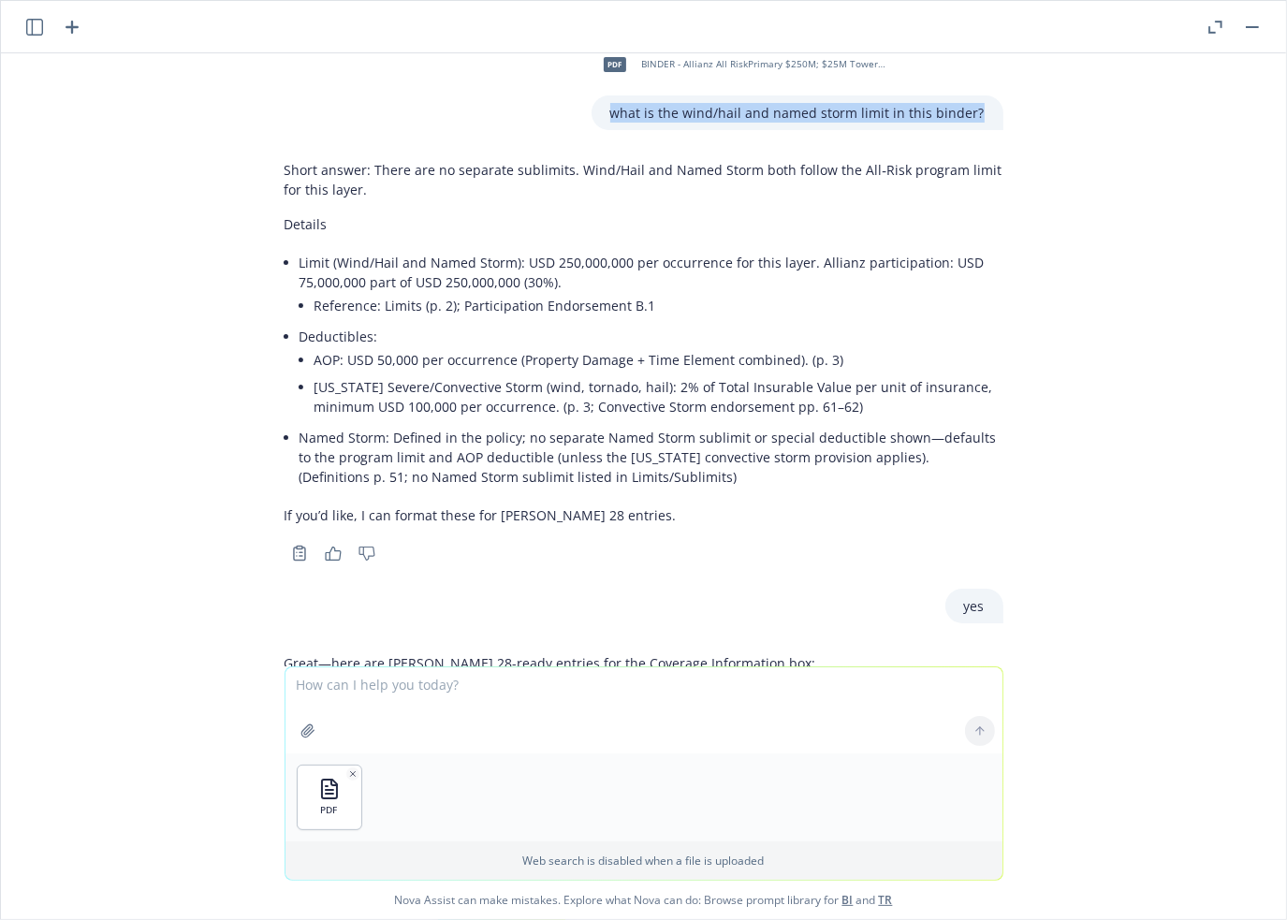
scroll to position [6534, 0]
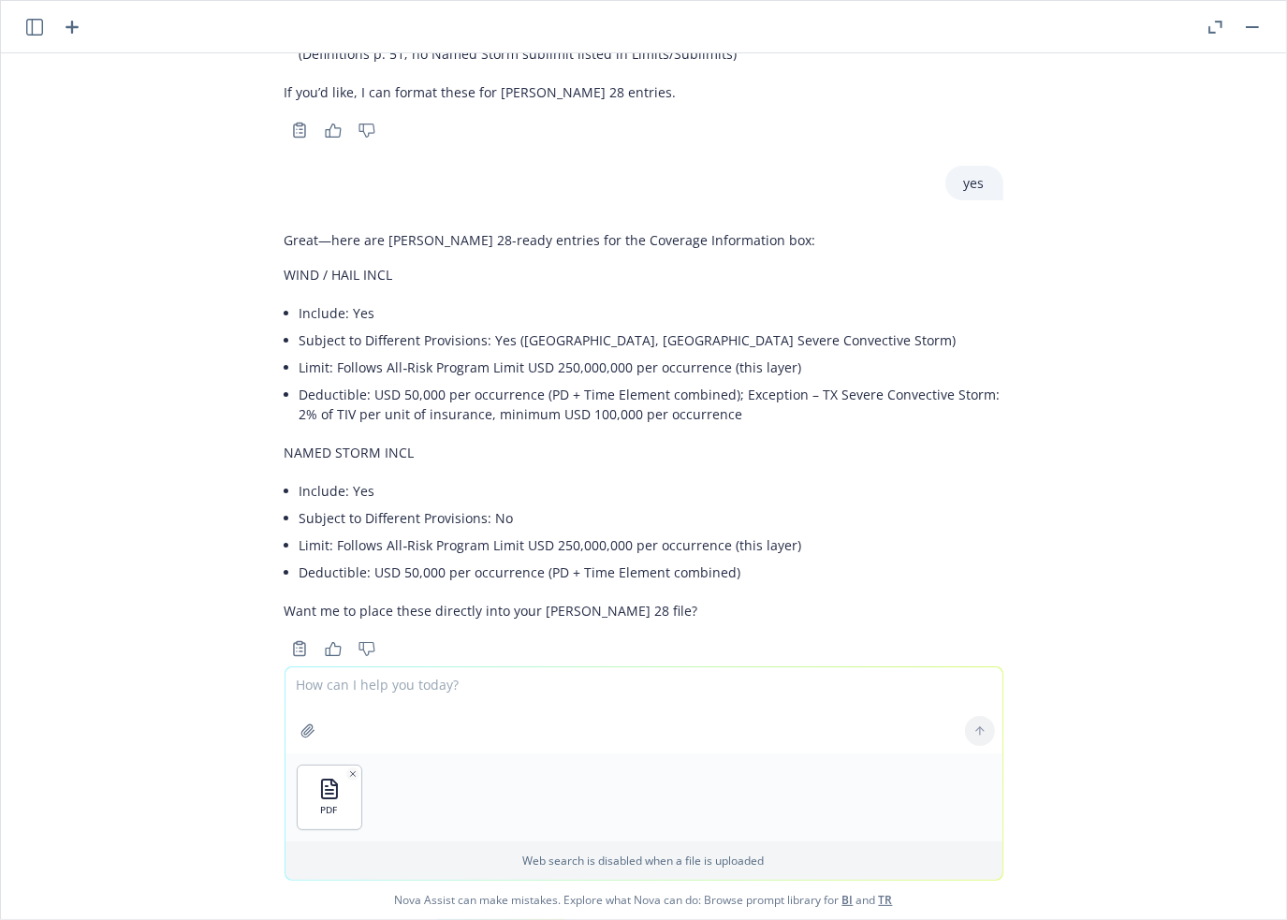
click at [502, 686] on textarea at bounding box center [643, 710] width 717 height 86
paste textarea "what is the wind/hail and named storm limit in this binder?"
type textarea "what is the wind/hail and named storm limit in this binder?"
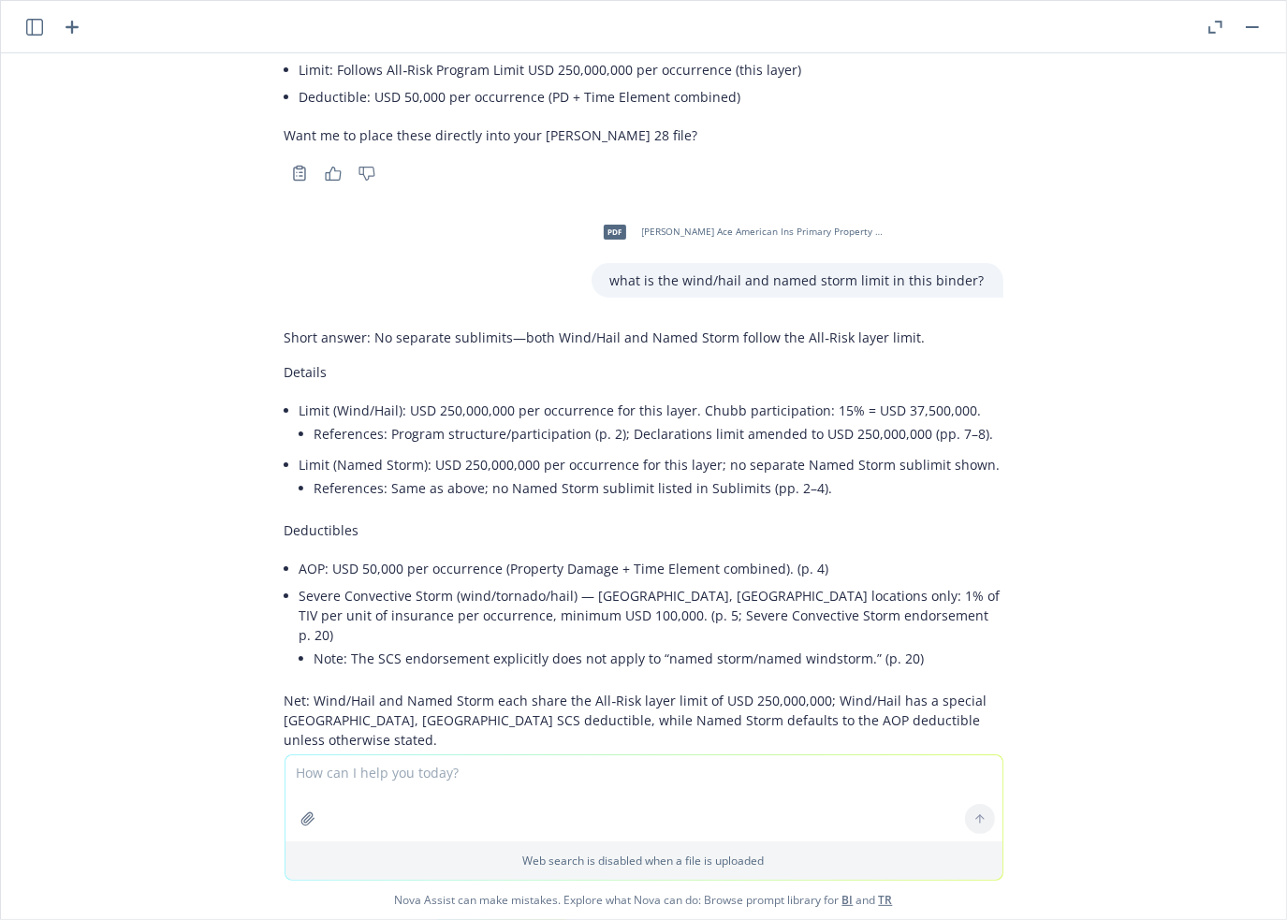
scroll to position [7011, 0]
click at [505, 769] on textarea at bounding box center [643, 798] width 717 height 86
type textarea "what is the wind deductible?"
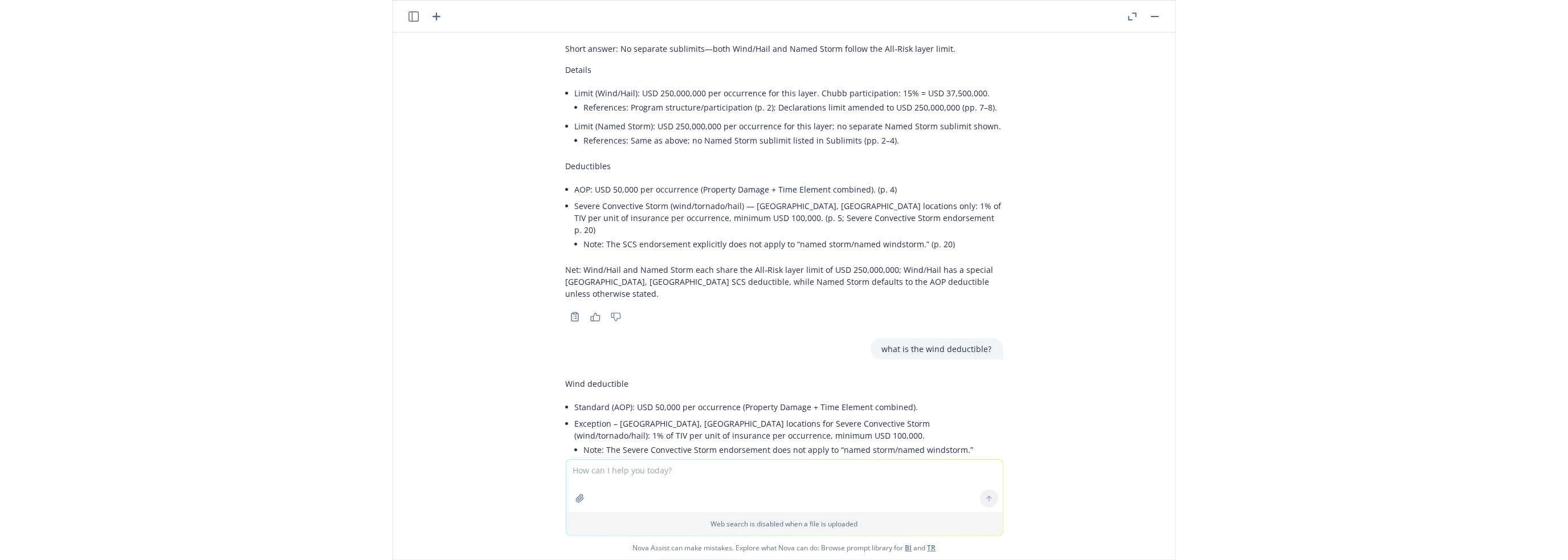
scroll to position [4450, 0]
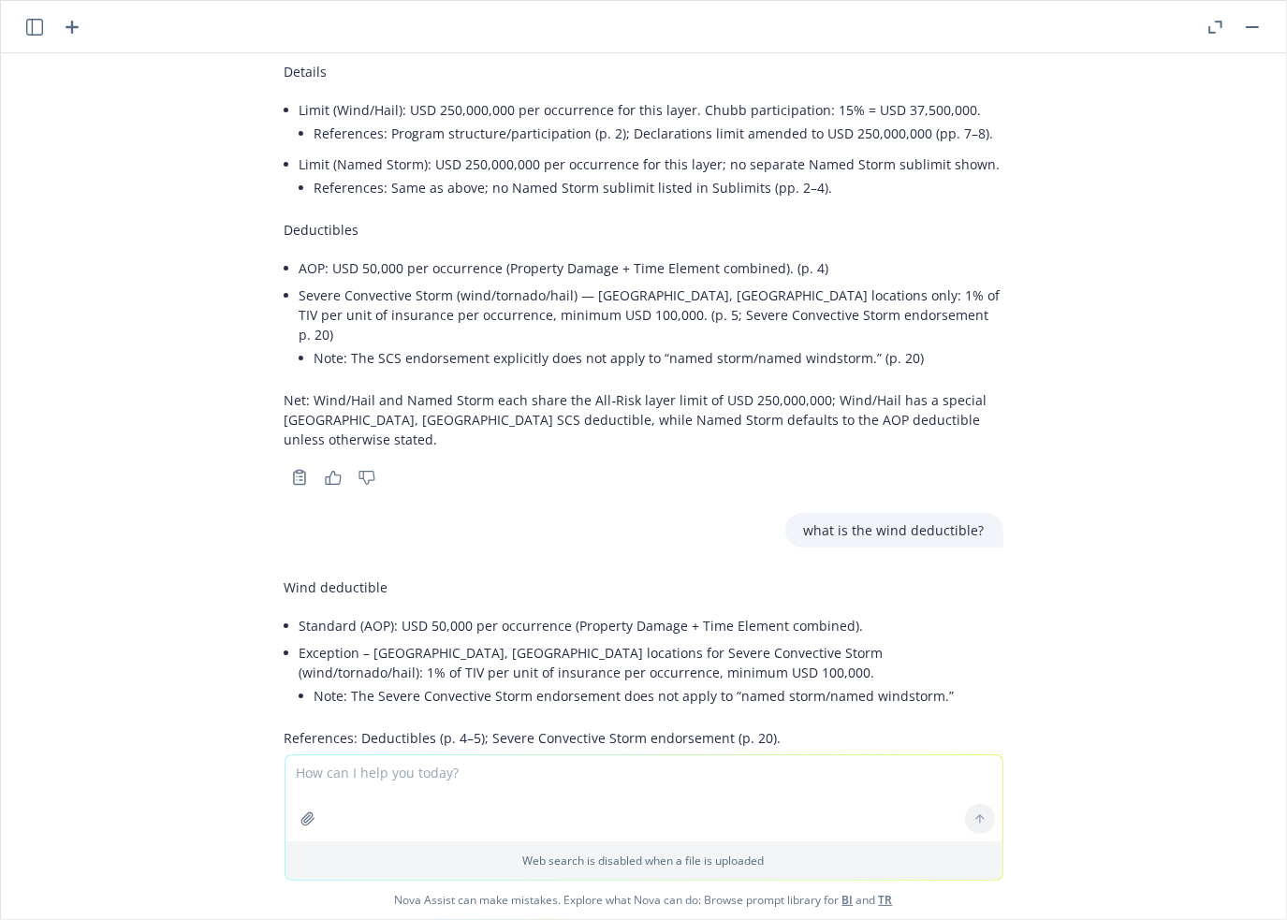
click at [1111, 597] on div "pdf BINDER - Bermuda Chubb AllRisk.pdf what is the named storm limit? Short ans…" at bounding box center [643, 403] width 1285 height 701
